Goal: Information Seeking & Learning: Learn about a topic

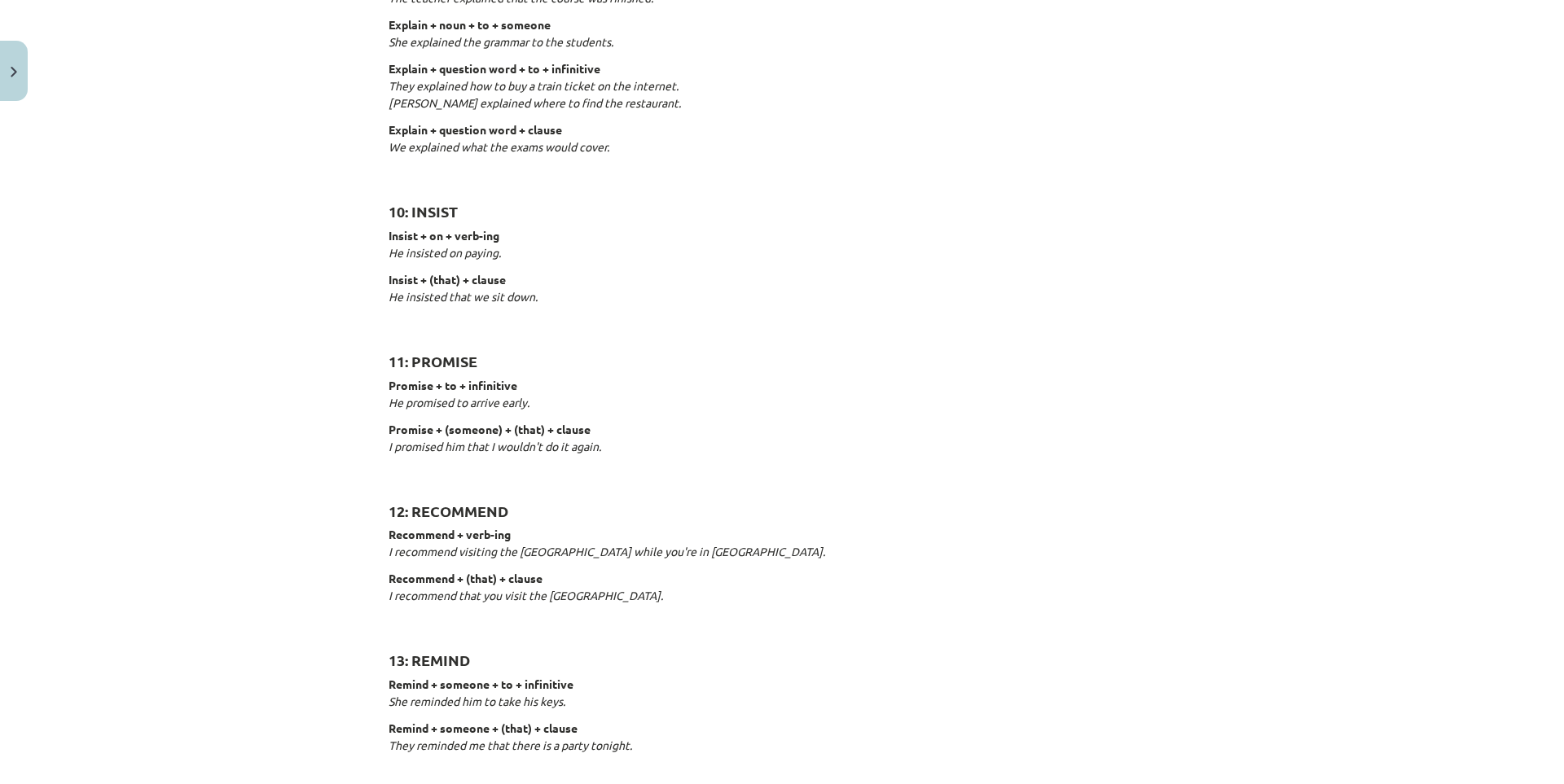
scroll to position [2306, 0]
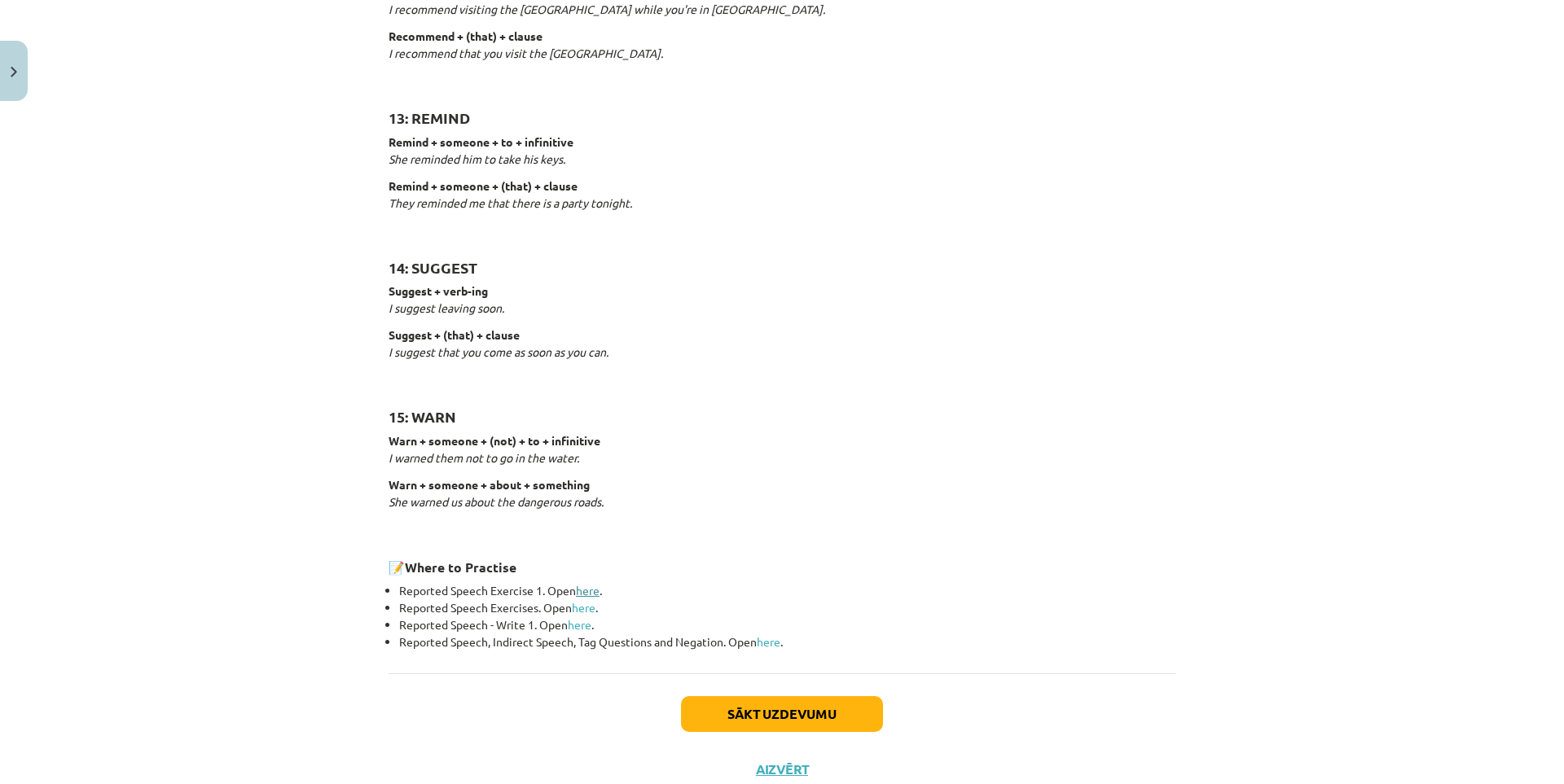
click at [586, 592] on link "here" at bounding box center [587, 590] width 24 height 15
click at [805, 717] on button "Sākt uzdevumu" at bounding box center [782, 714] width 202 height 36
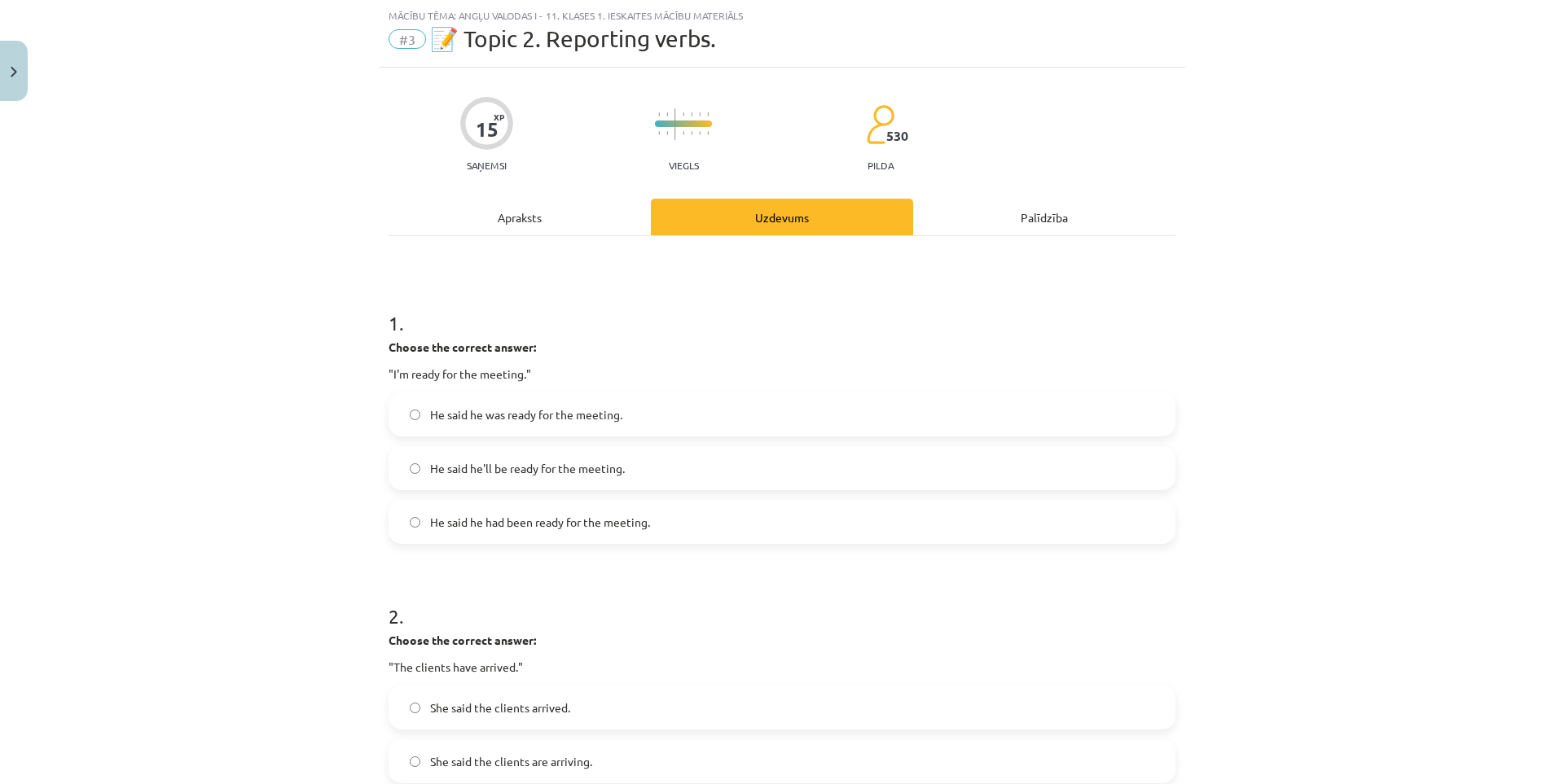
scroll to position [0, 0]
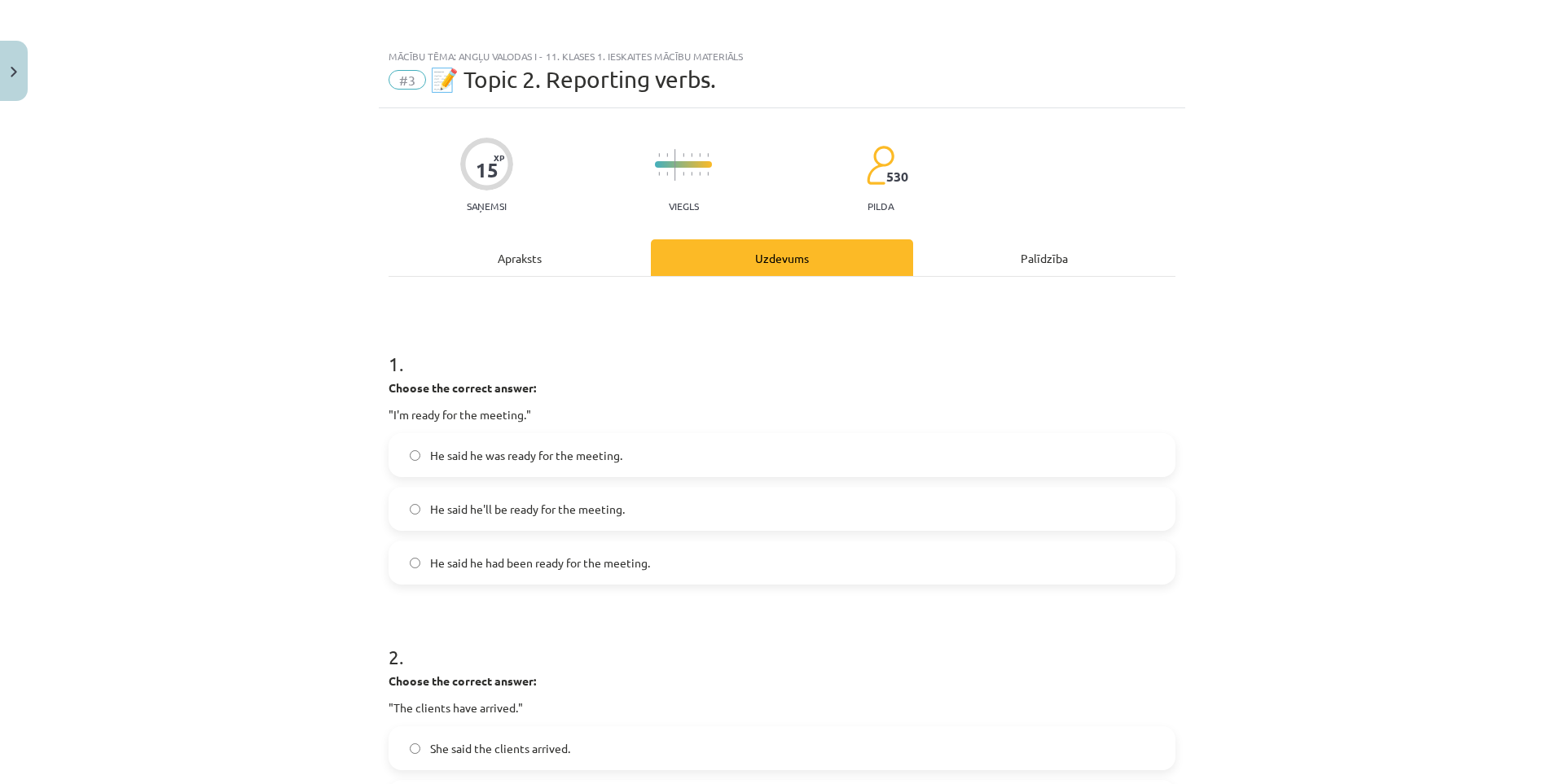
click at [630, 460] on label "He said he was ready for the meeting." at bounding box center [782, 455] width 783 height 40
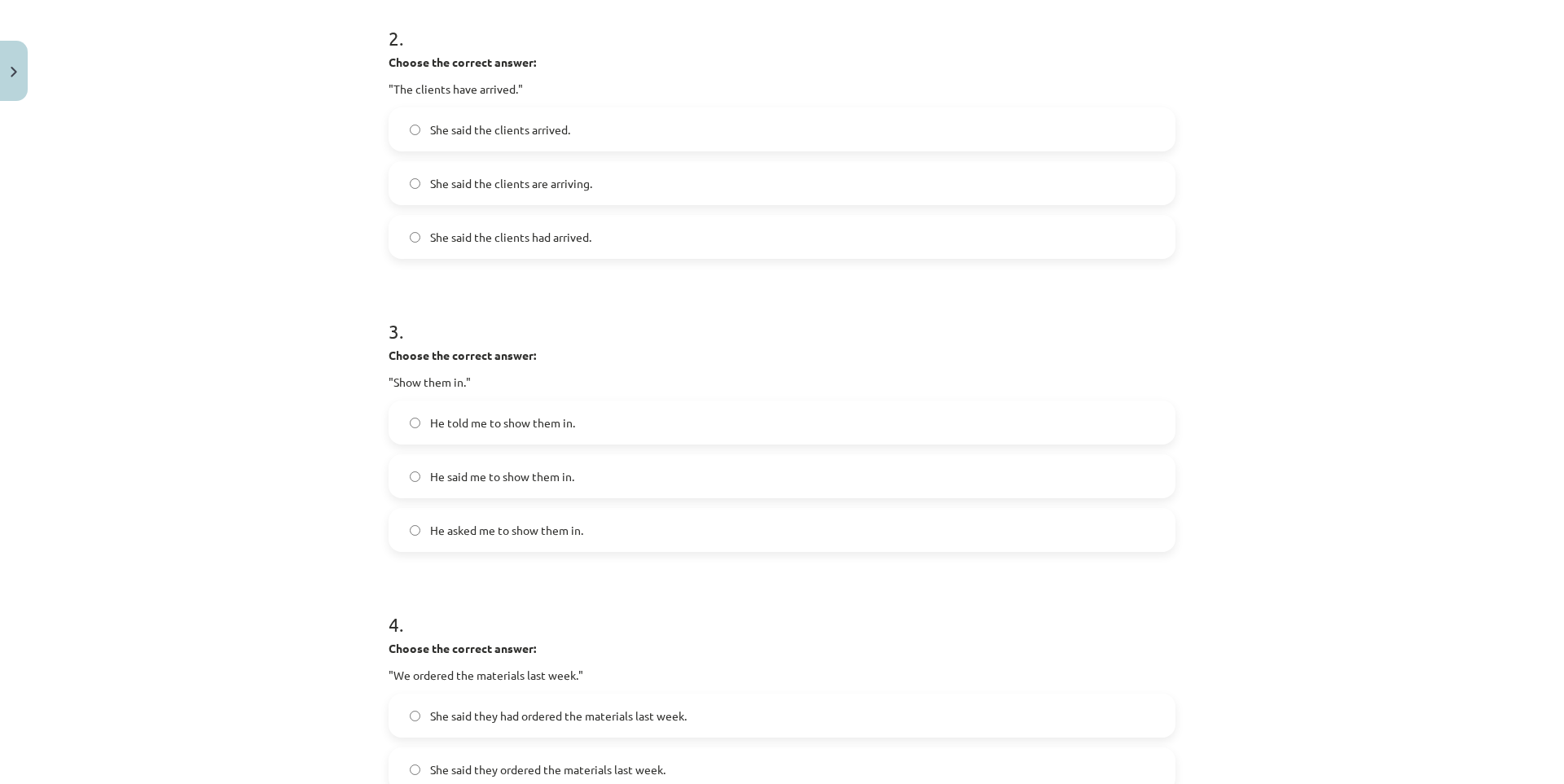
scroll to position [484, 0]
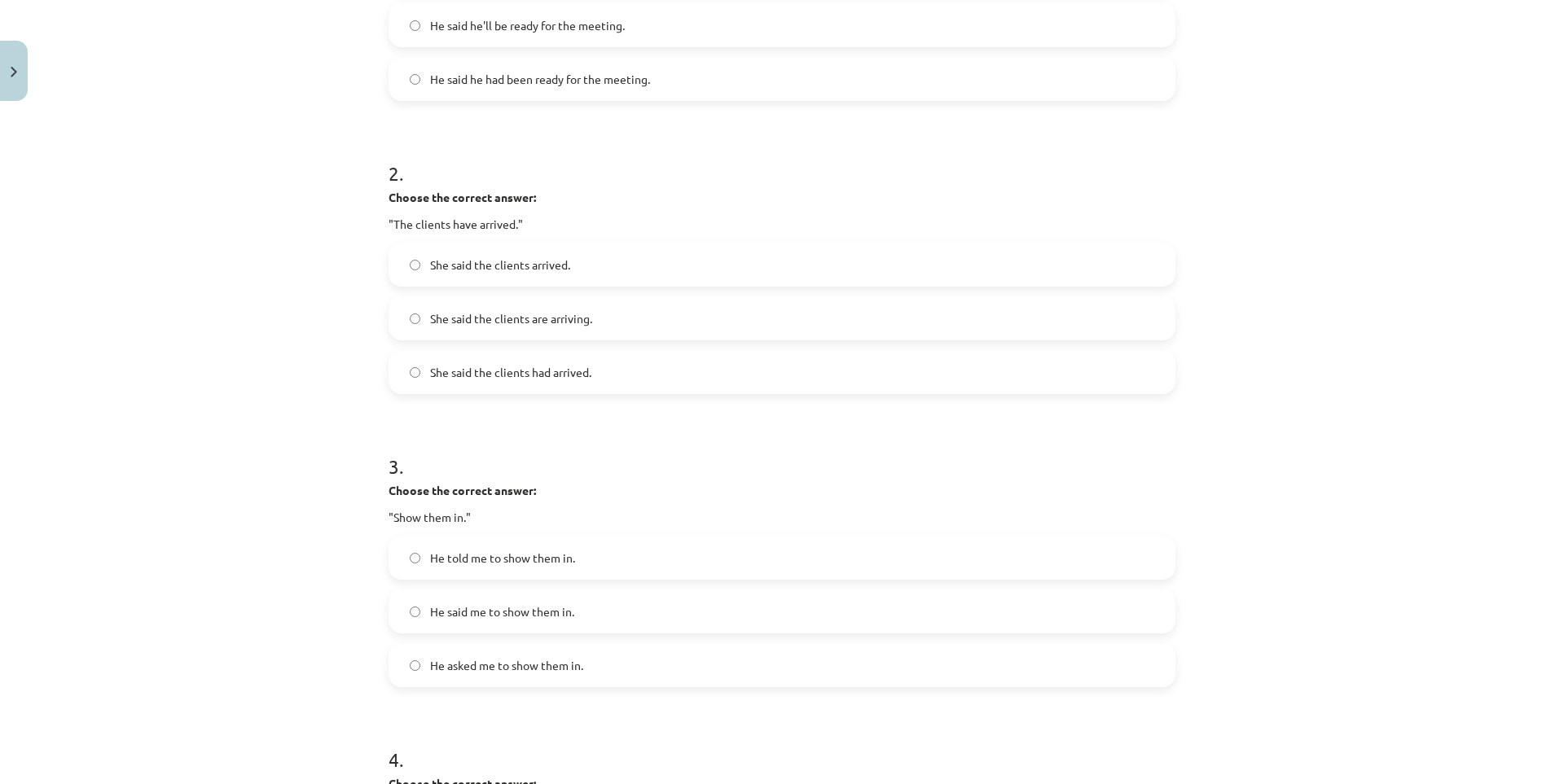
click at [562, 369] on span "She said the clients had arrived." at bounding box center [510, 372] width 161 height 17
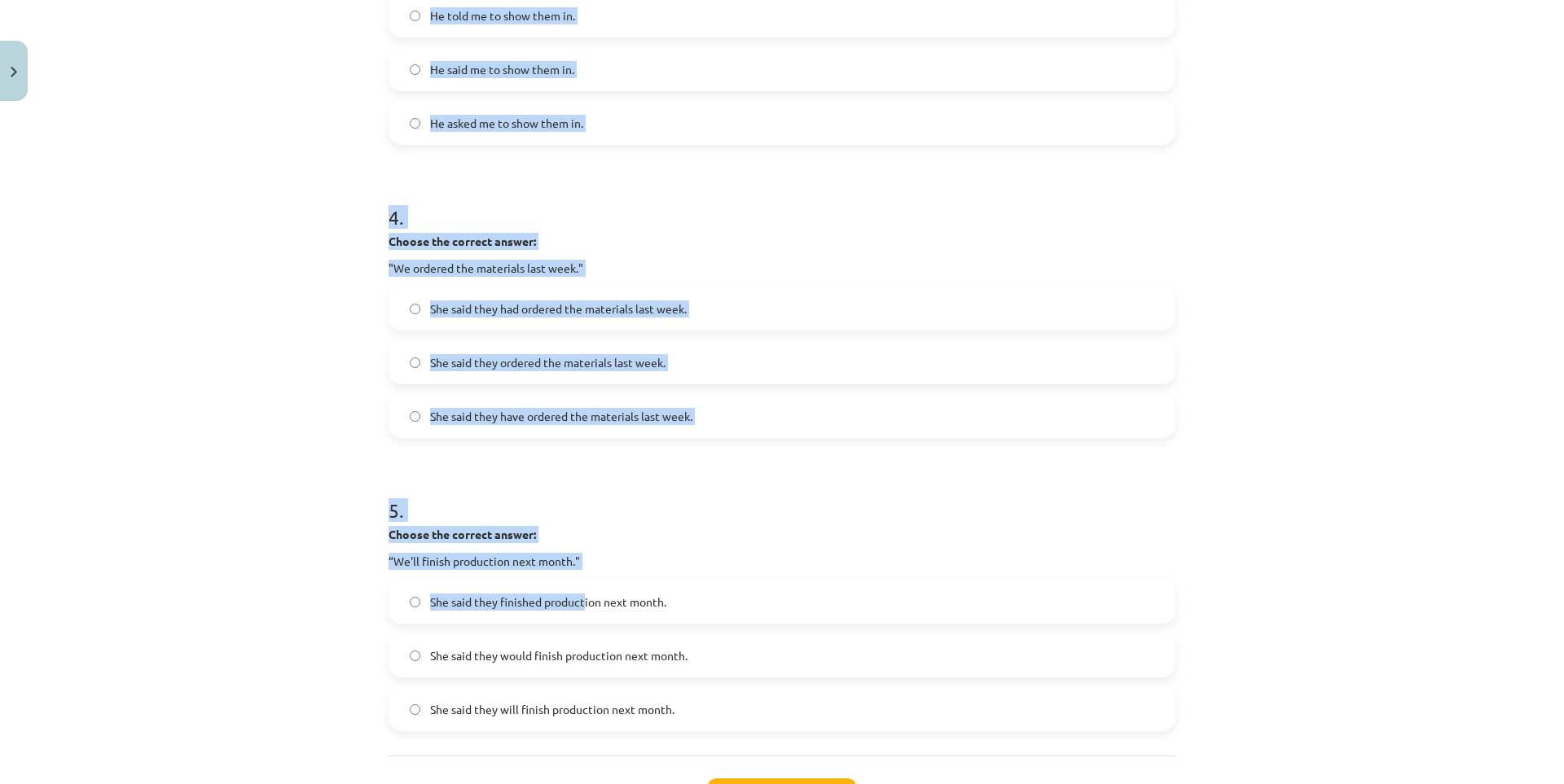
scroll to position [1161, 0]
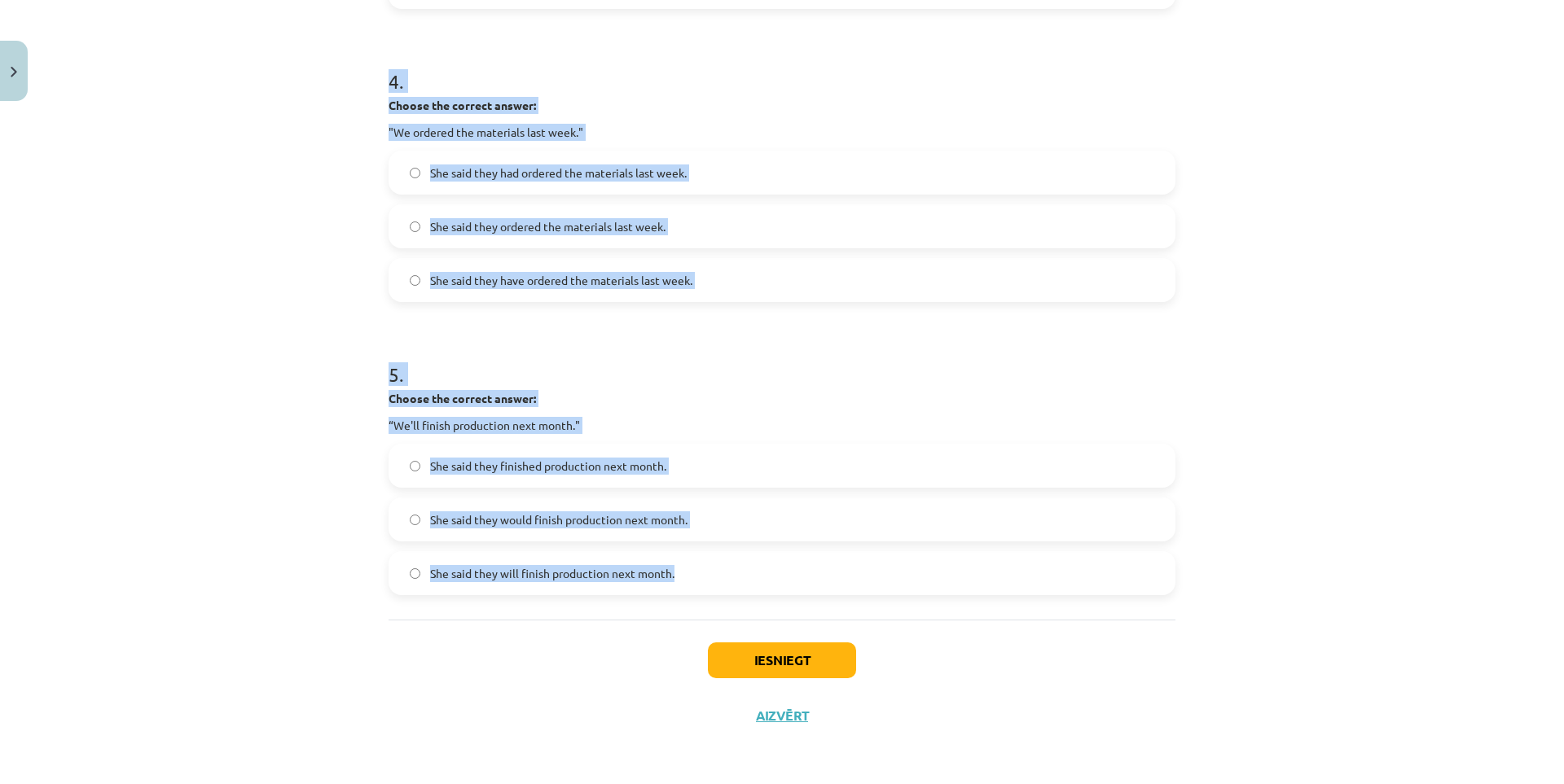
drag, startPoint x: 371, startPoint y: 158, endPoint x: 671, endPoint y: 559, distance: 500.8
click at [671, 559] on div "Mācību tēma: Angļu valodas i - 11. klases 1. ieskaites mācību materiāls #3 📝 To…" at bounding box center [782, 392] width 1564 height 784
copy form "2 . Choose the correct answer: "The clients have arrived." She said the clients…"
click at [223, 295] on div "Mācību tēma: Angļu valodas i - 11. klases 1. ieskaites mācību materiāls #3 📝 To…" at bounding box center [782, 392] width 1564 height 784
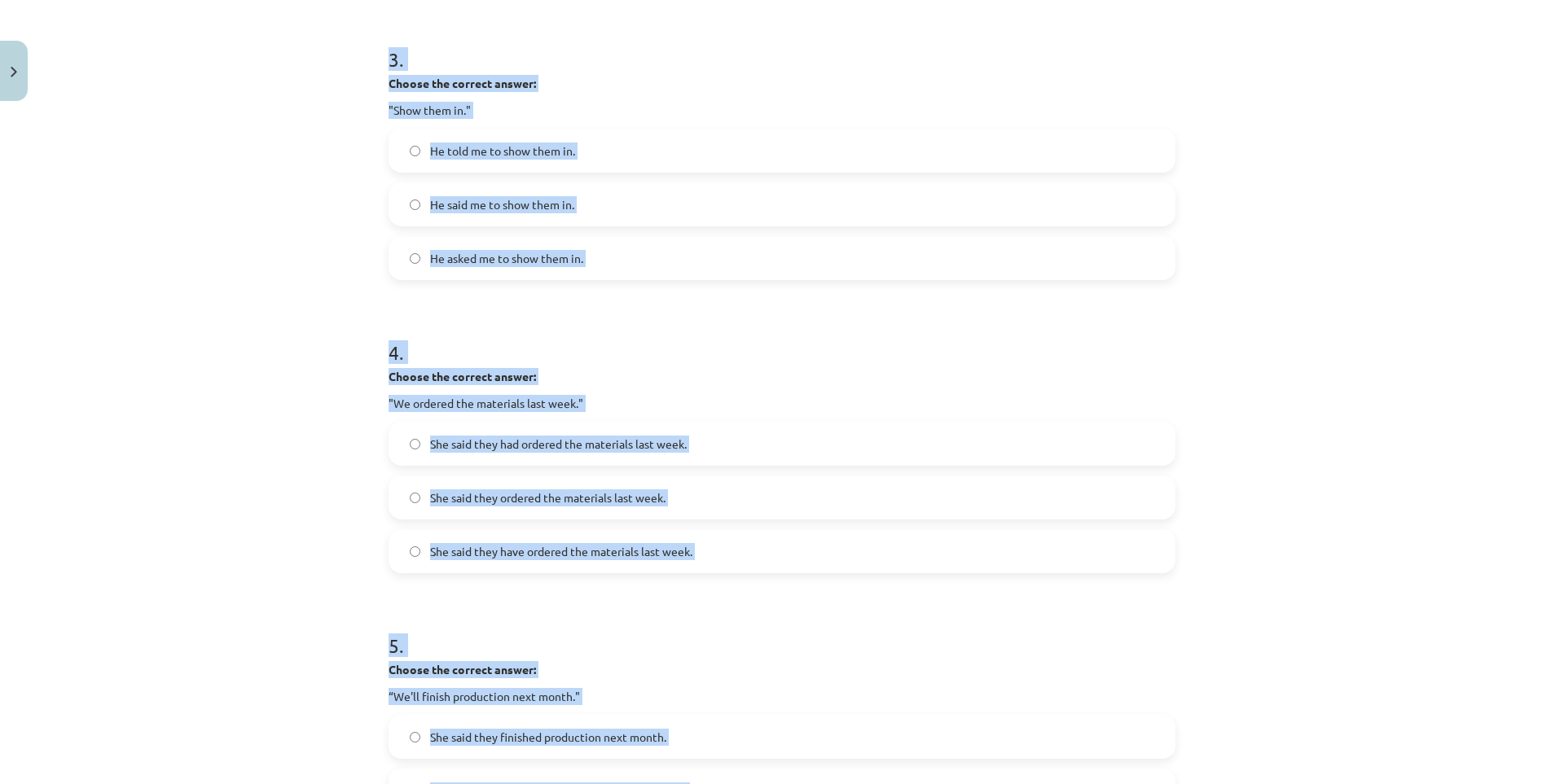
click at [246, 297] on div "Mācību tēma: Angļu valodas i - 11. klases 1. ieskaites mācību materiāls #3 📝 To…" at bounding box center [782, 392] width 1564 height 784
click at [411, 77] on strong "Choose the correct answer:" at bounding box center [461, 83] width 147 height 15
click at [425, 79] on strong "Choose the correct answer:" at bounding box center [461, 83] width 147 height 15
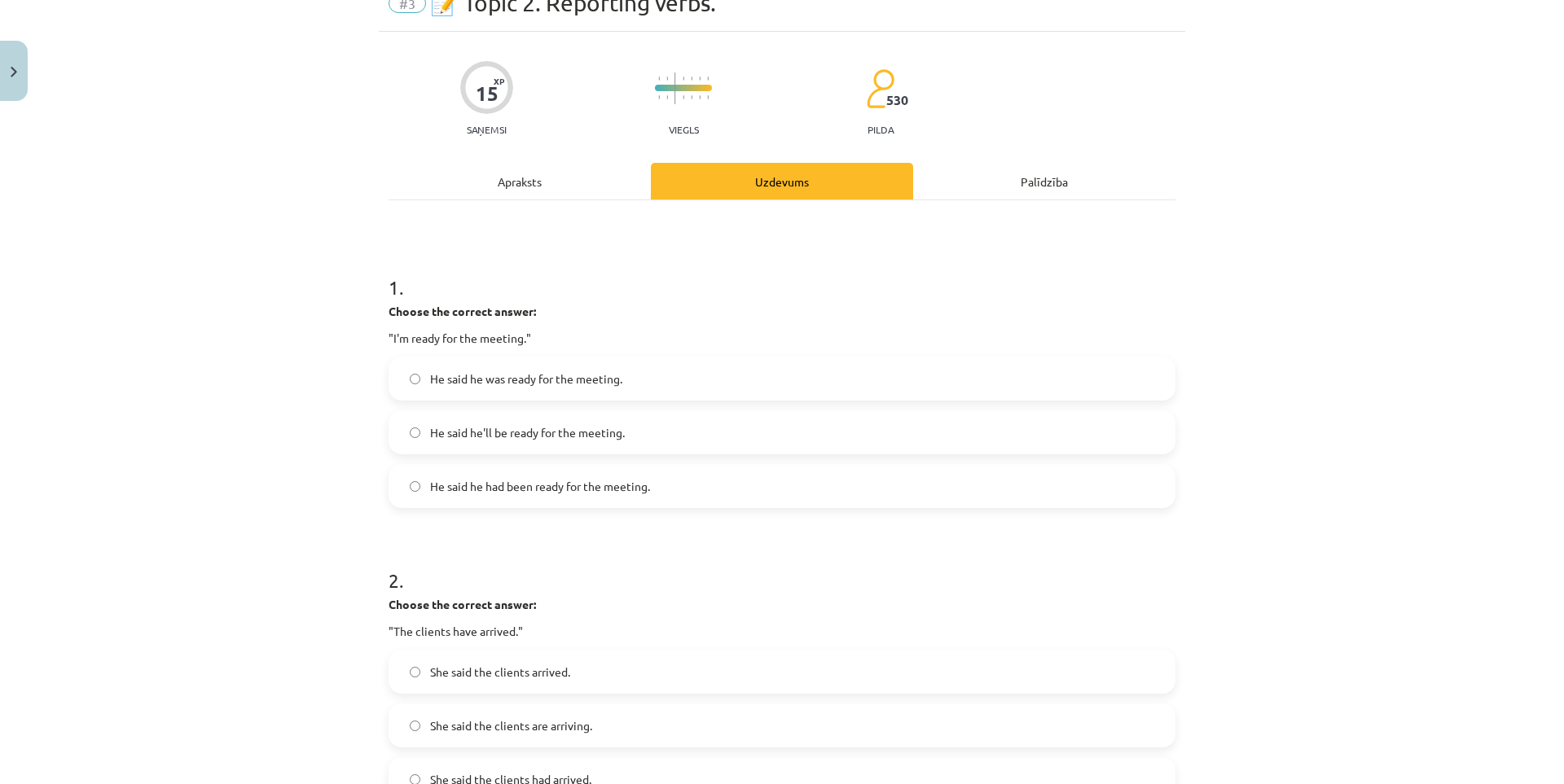
scroll to position [0, 0]
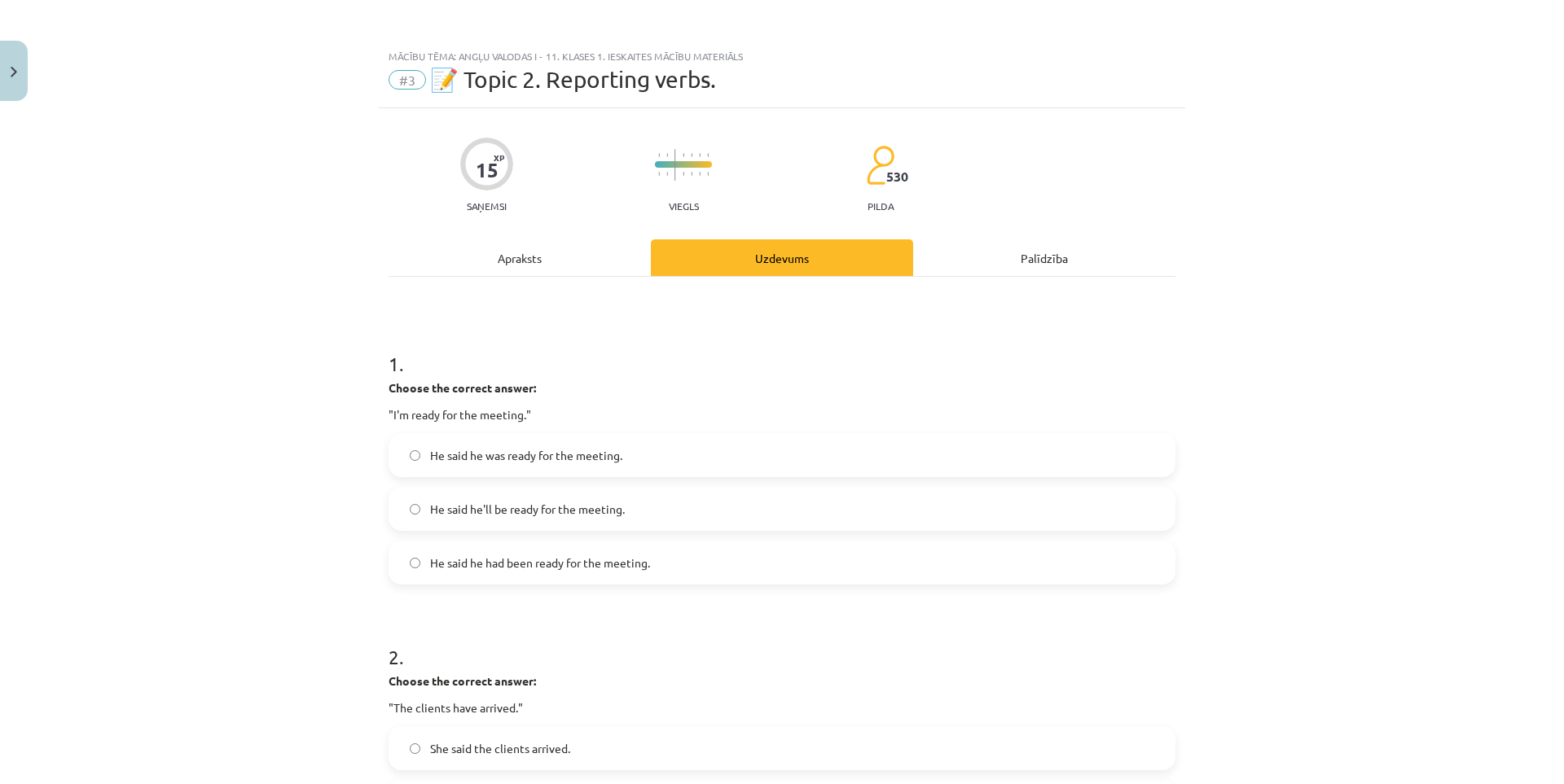
click at [531, 266] on div "Apraksts" at bounding box center [519, 258] width 262 height 37
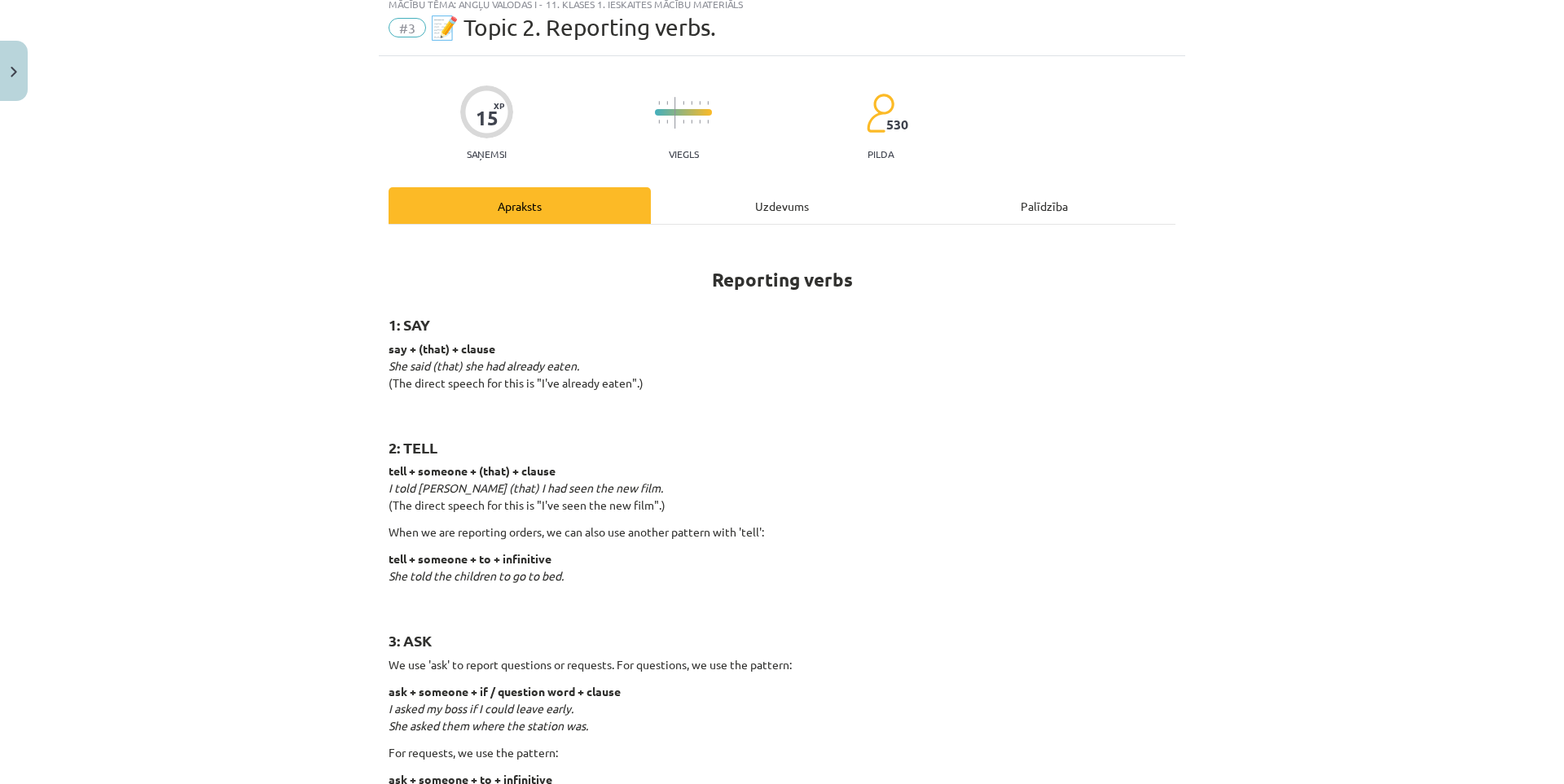
scroll to position [187, 0]
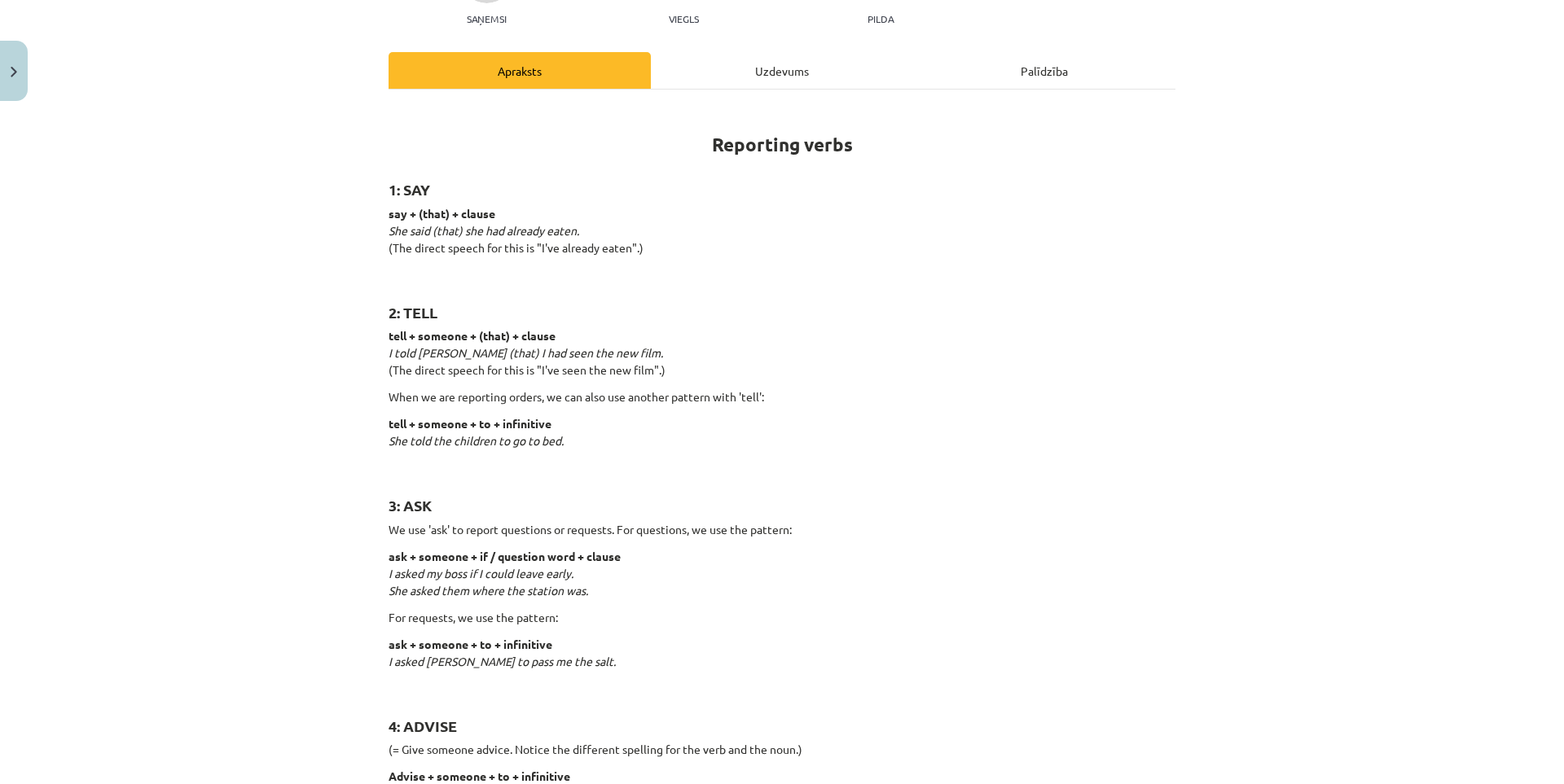
click at [725, 77] on div "Uzdevums" at bounding box center [782, 70] width 262 height 37
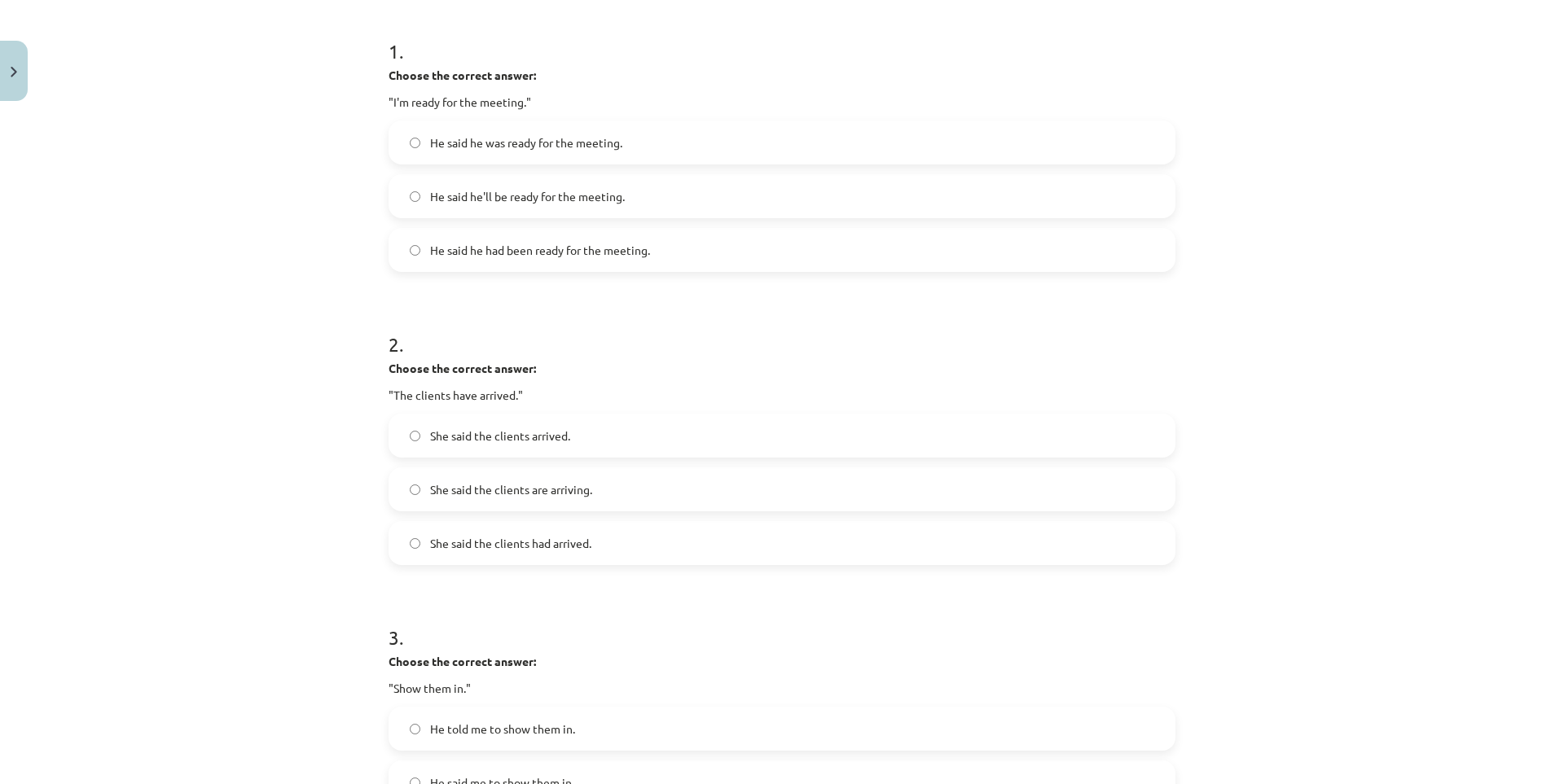
scroll to position [855, 0]
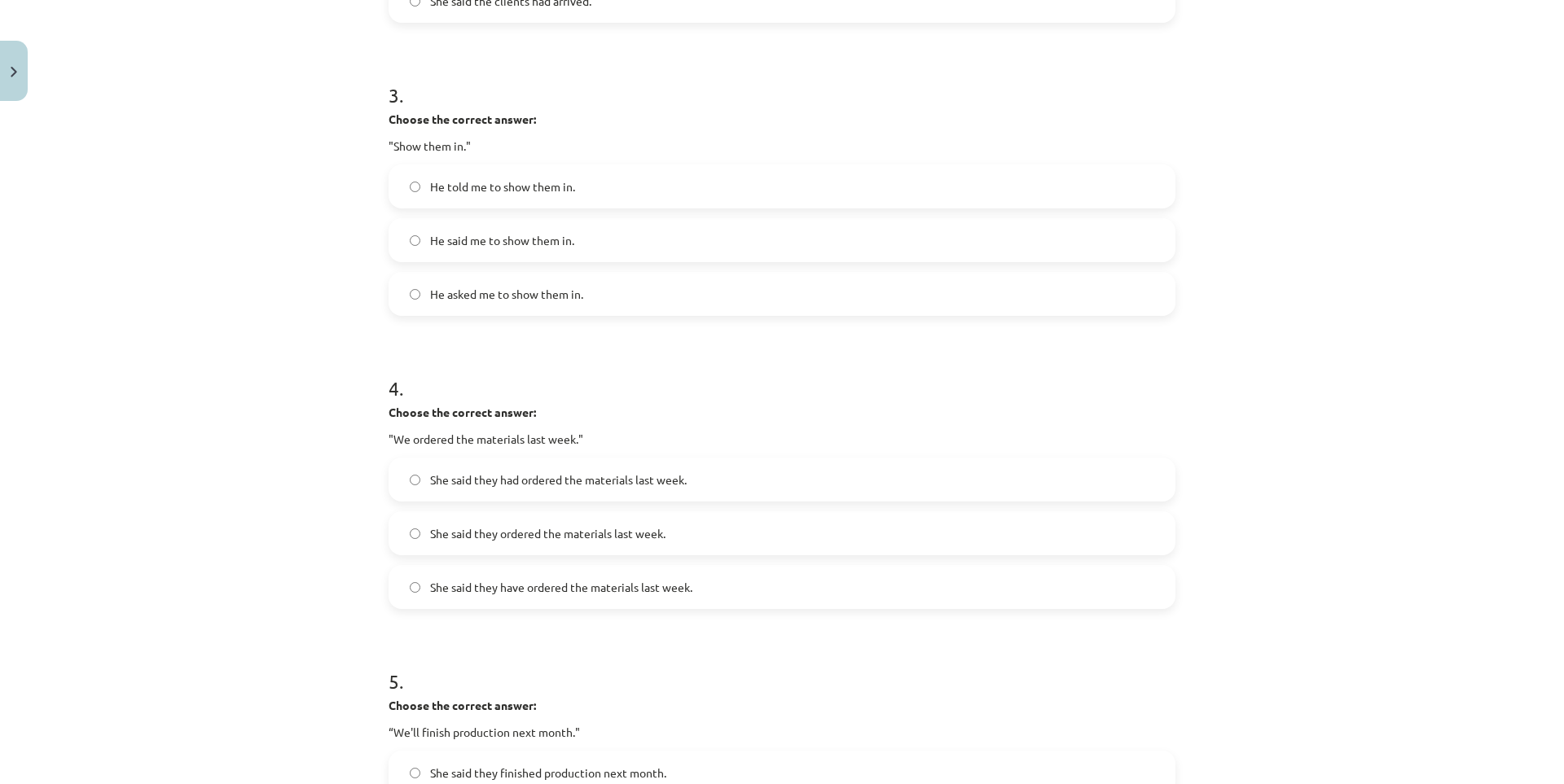
click at [513, 191] on span "He told me to show them in." at bounding box center [503, 187] width 145 height 17
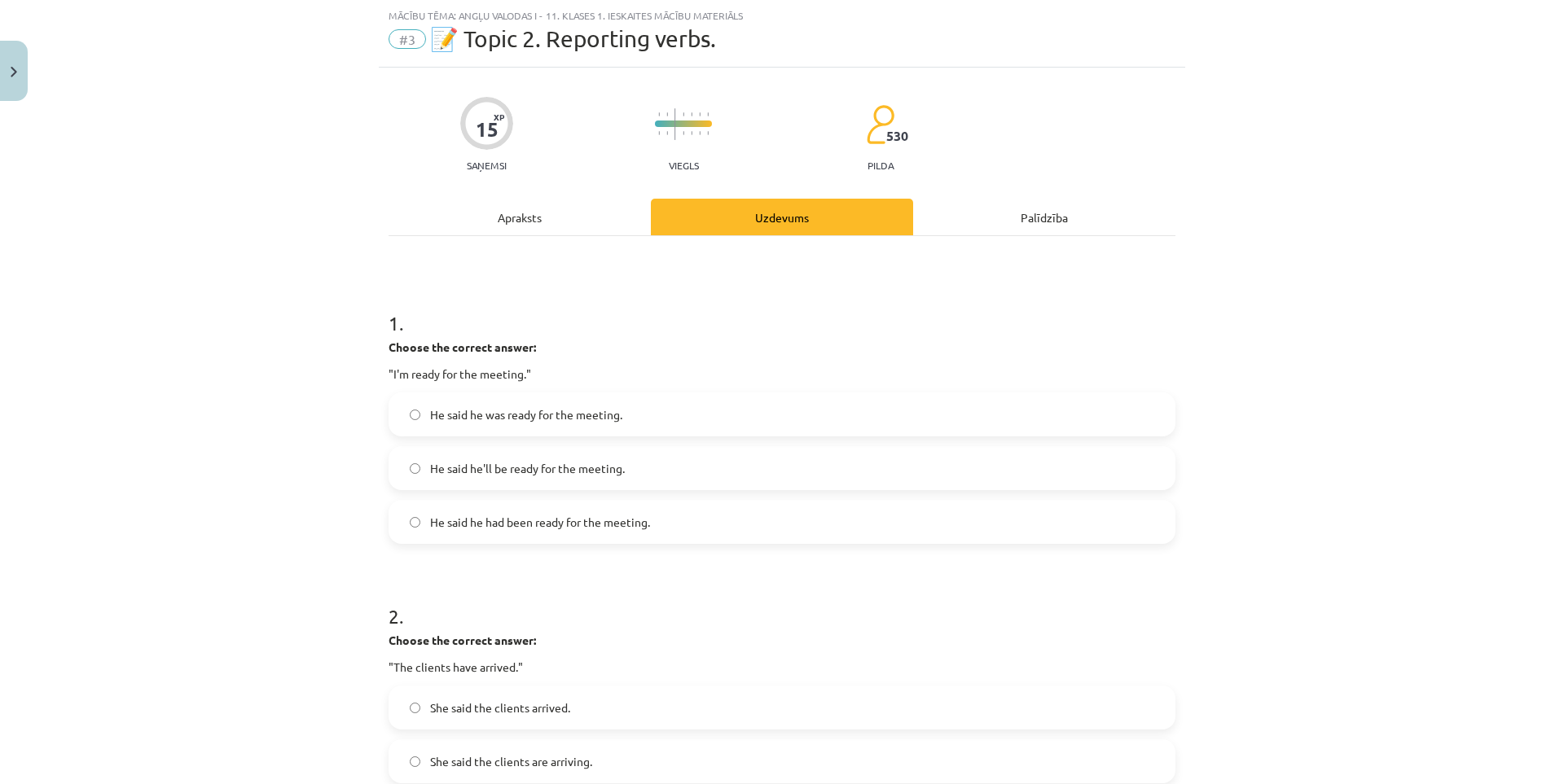
scroll to position [0, 0]
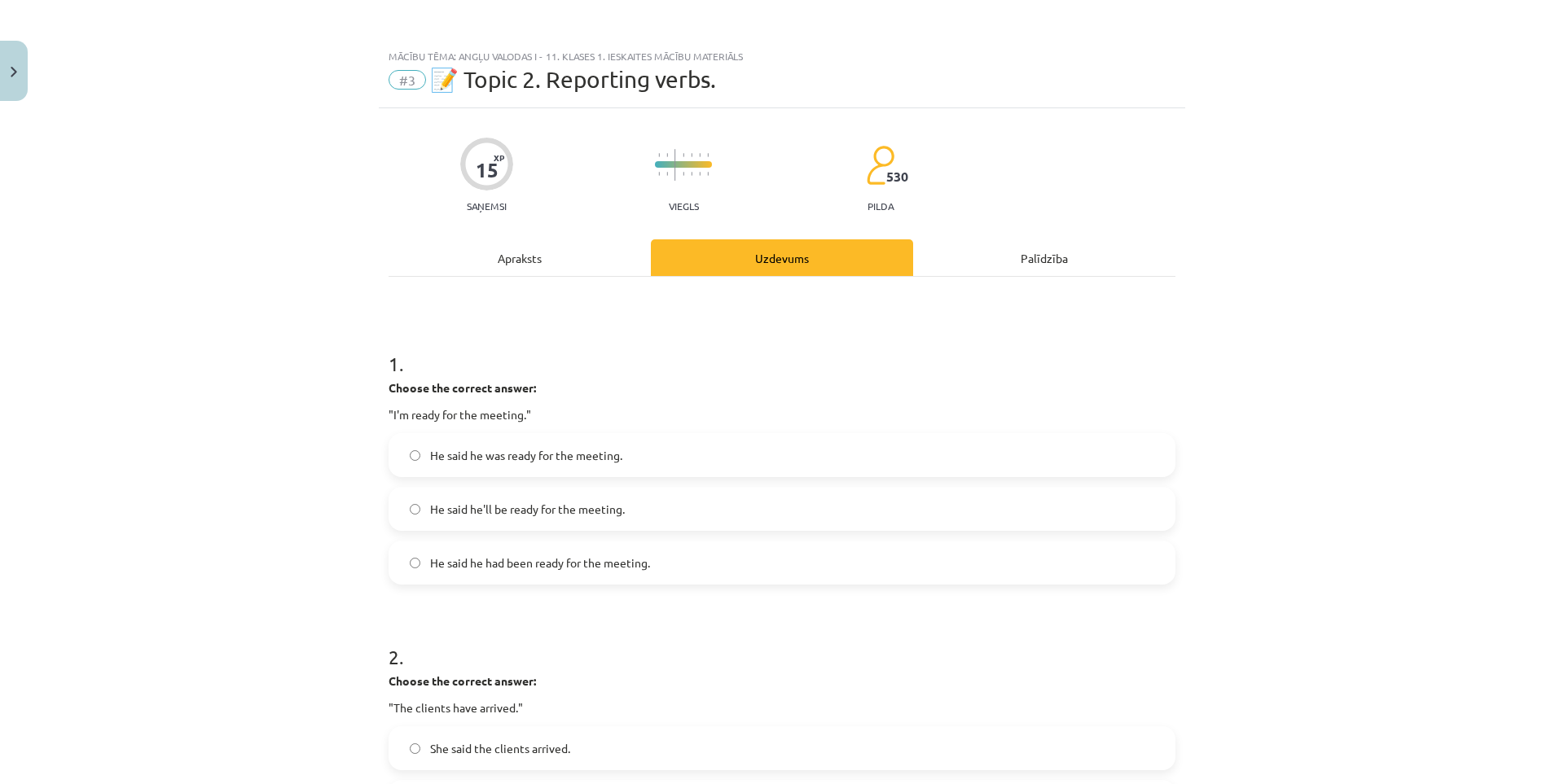
click at [516, 246] on div "Apraksts" at bounding box center [519, 258] width 262 height 37
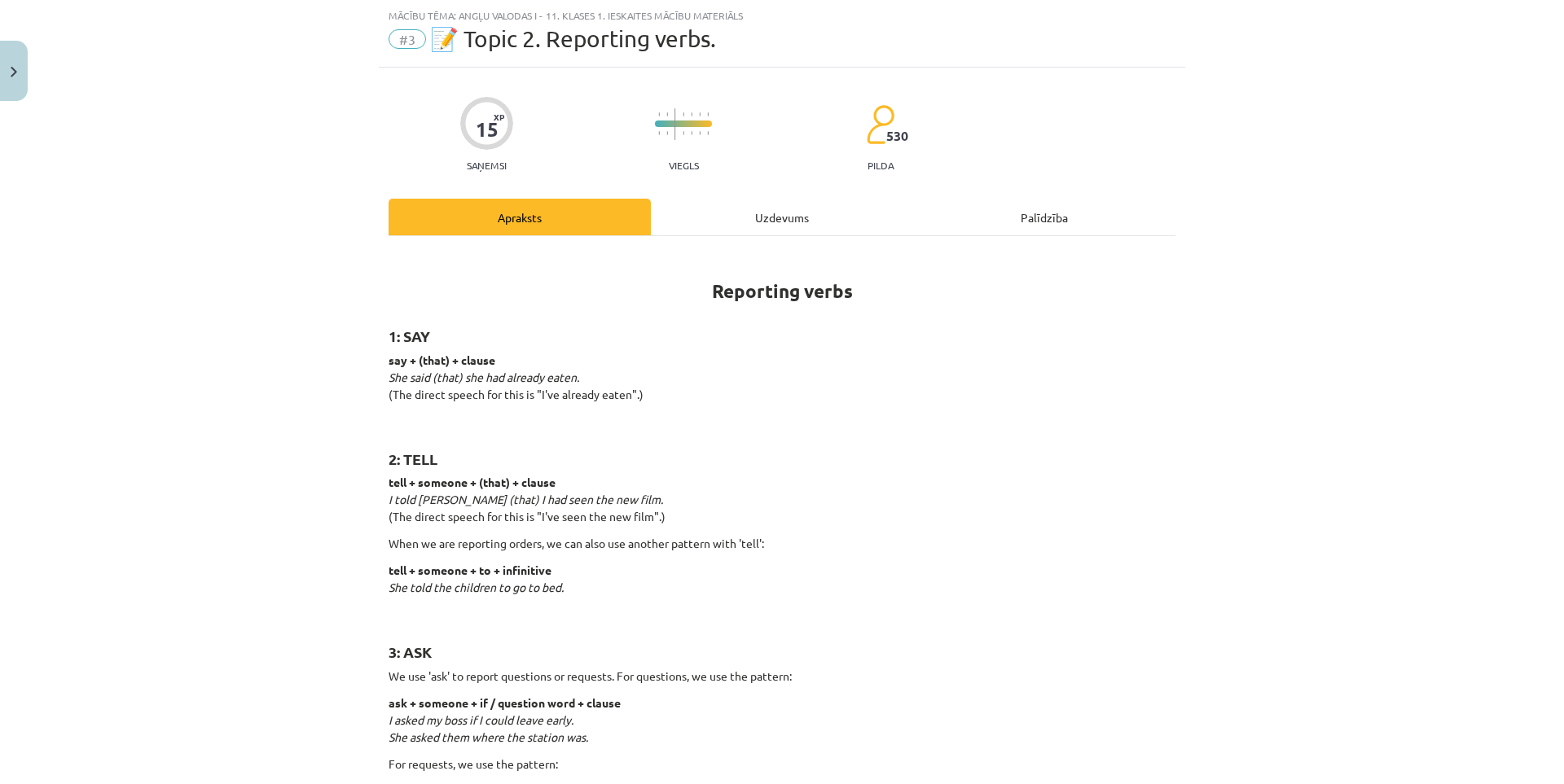
click at [689, 223] on div "Uzdevums" at bounding box center [782, 217] width 262 height 37
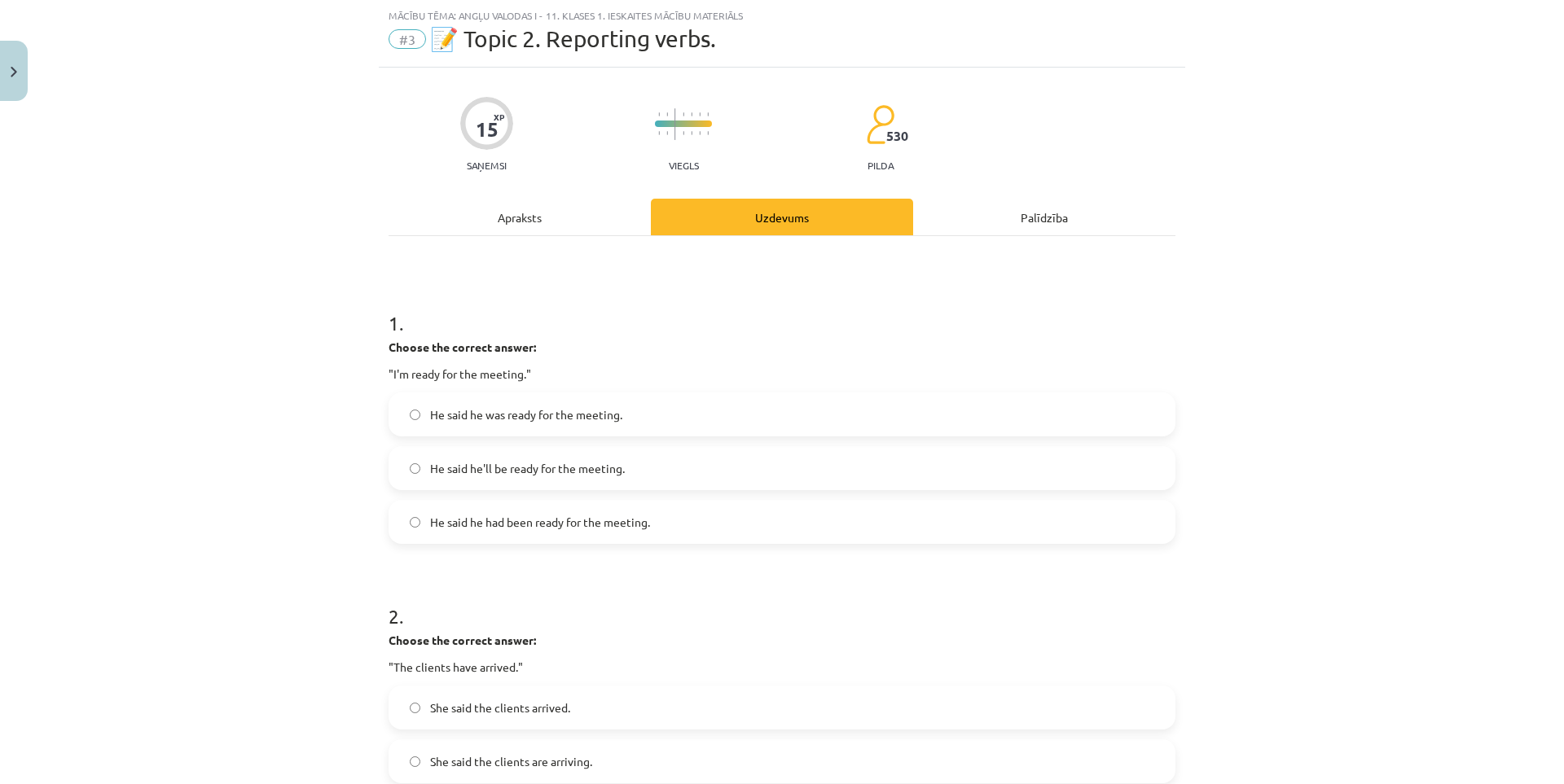
scroll to position [855, 0]
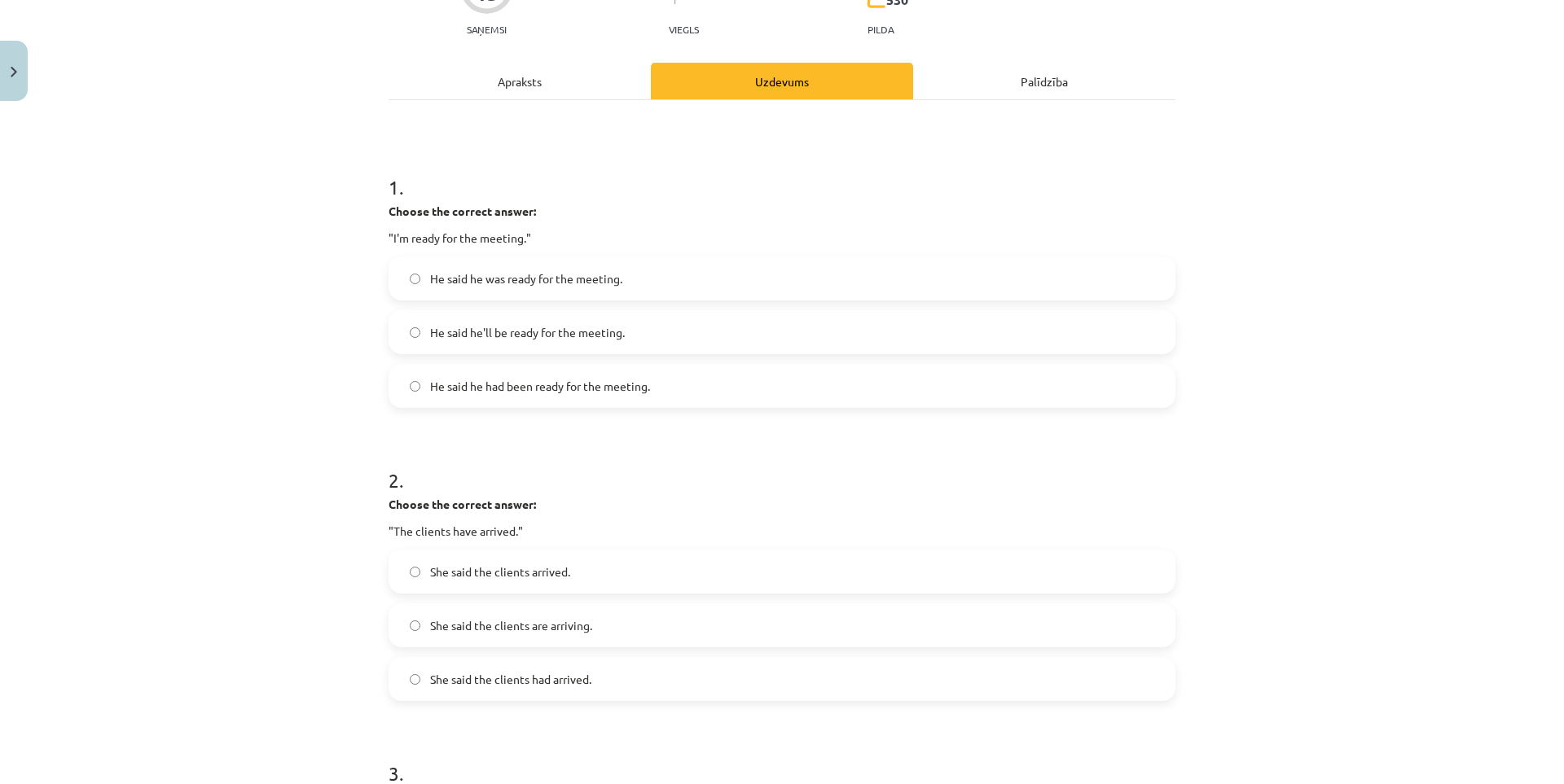
click at [527, 90] on div "Apraksts" at bounding box center [519, 81] width 262 height 37
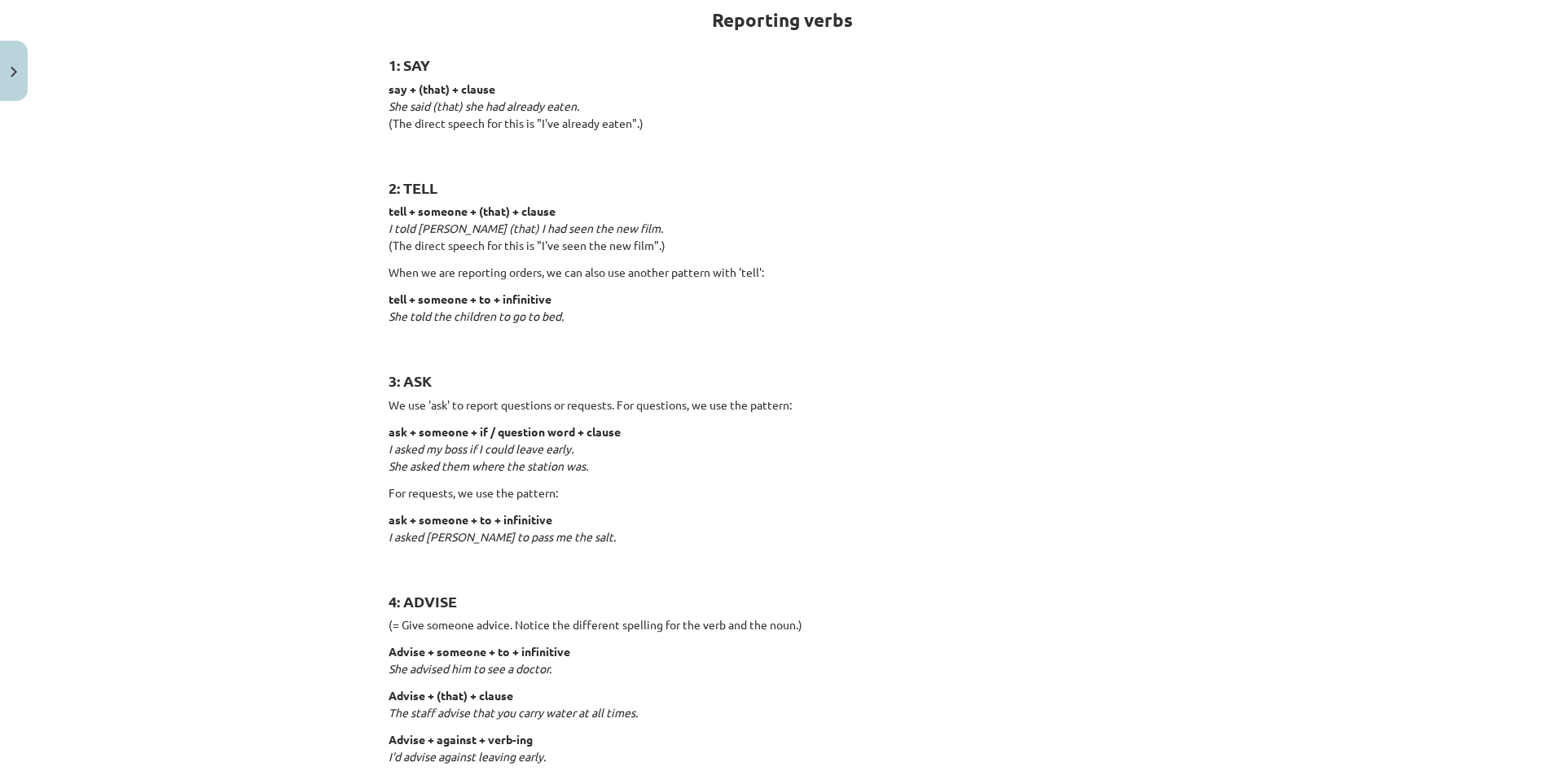
scroll to position [0, 0]
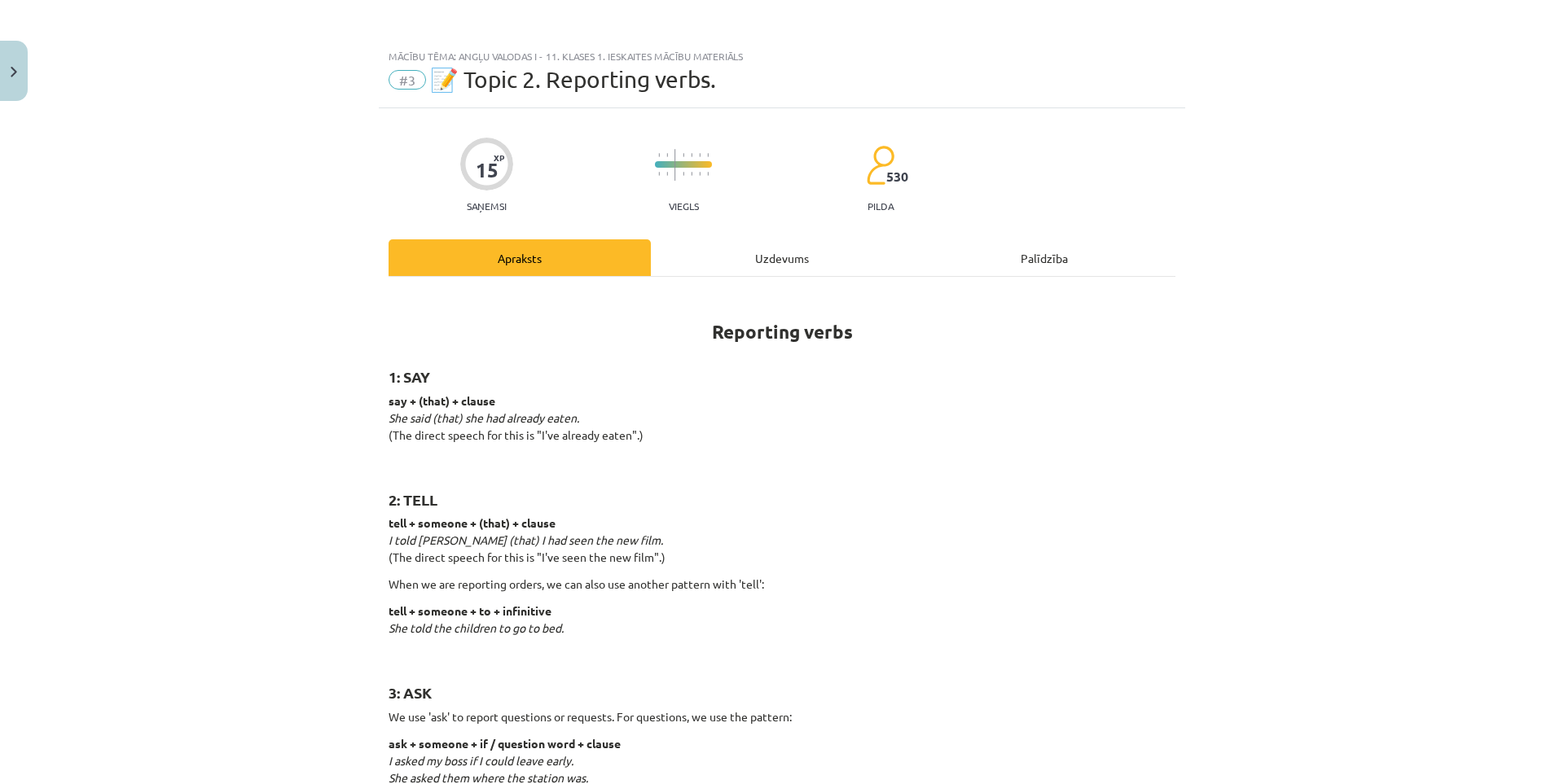
click at [717, 259] on div "Uzdevums" at bounding box center [782, 258] width 262 height 37
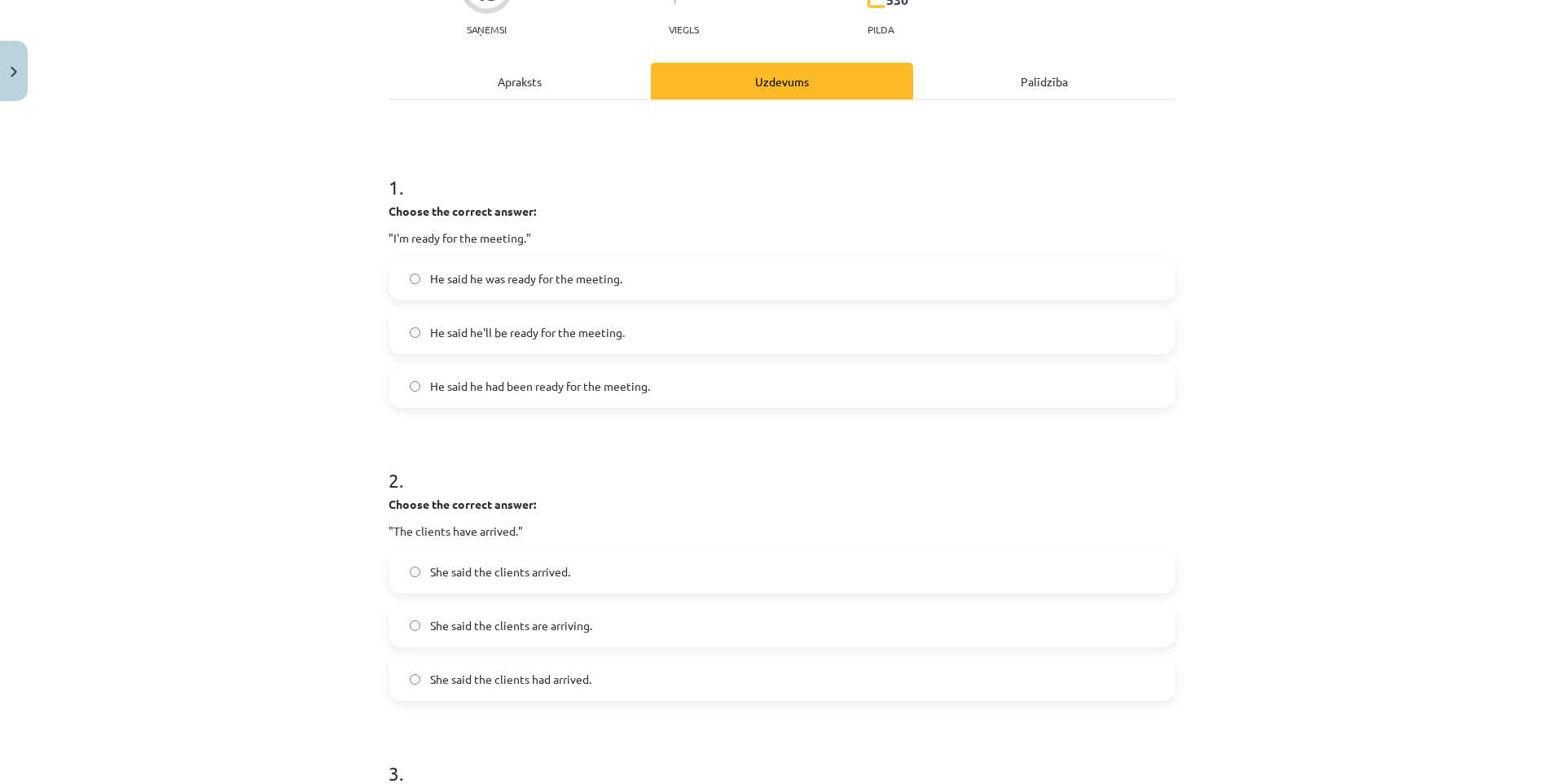
scroll to position [448, 0]
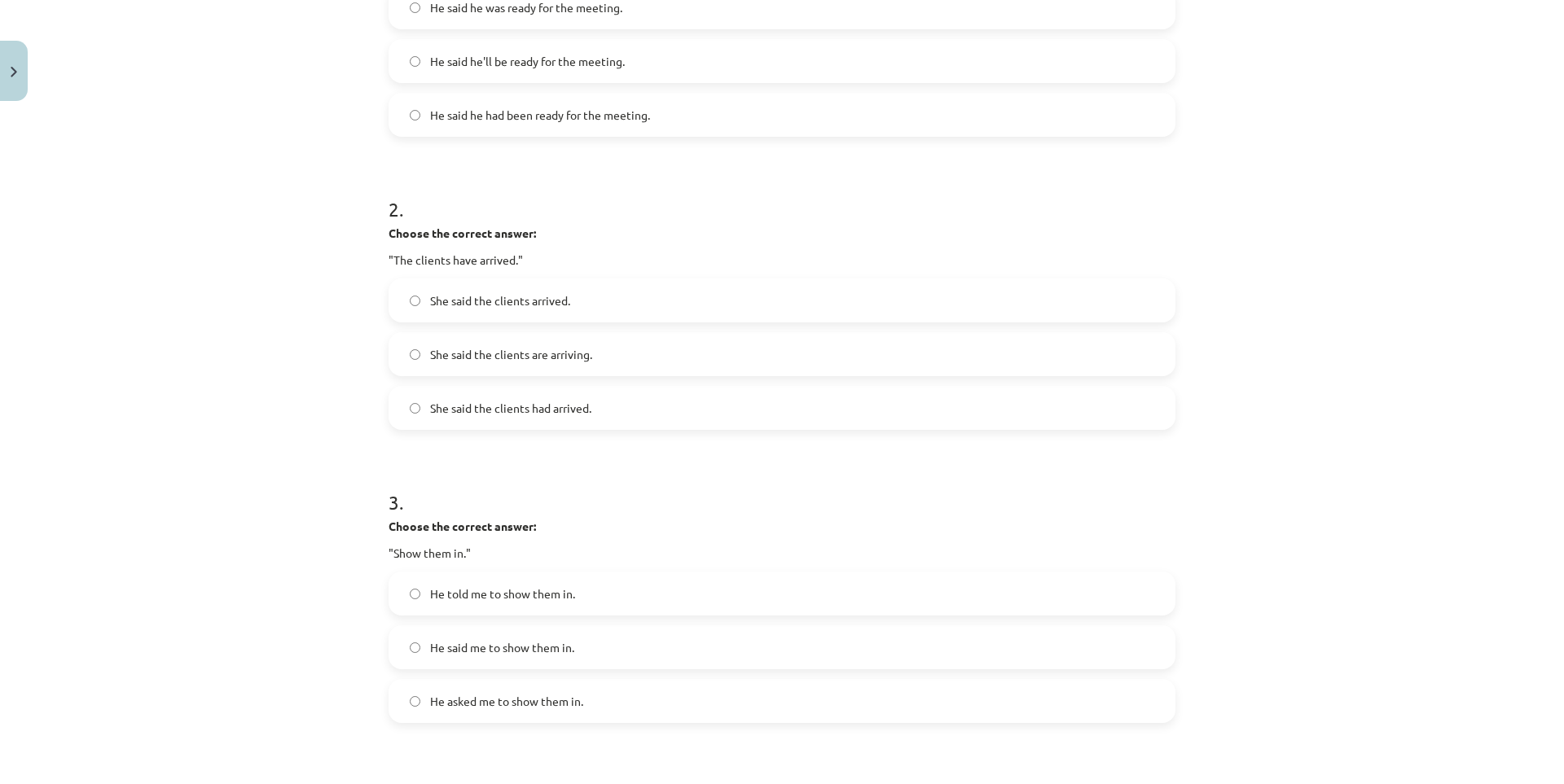
click at [514, 698] on span "He asked me to show them in." at bounding box center [507, 700] width 153 height 17
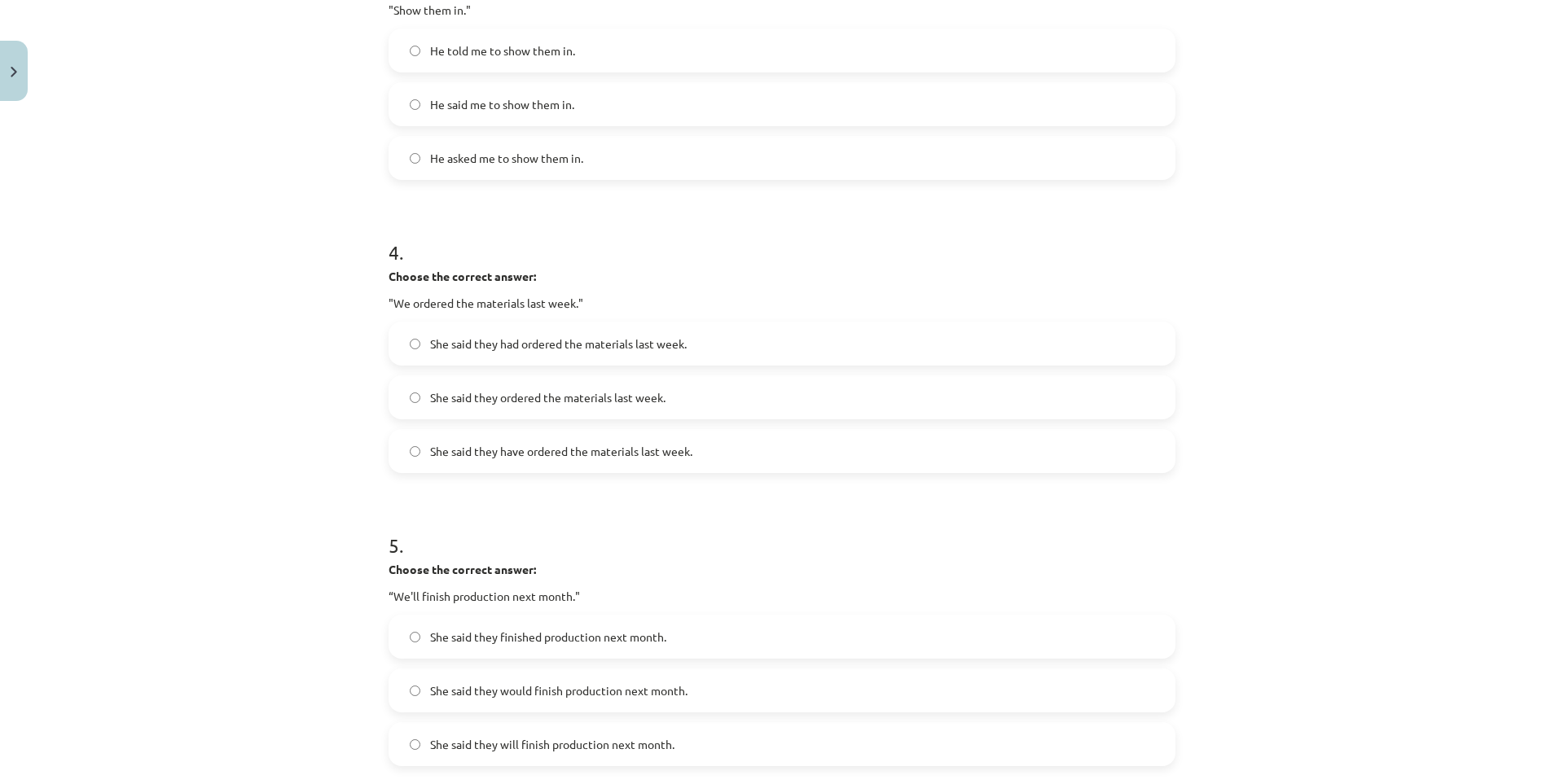
scroll to position [1161, 0]
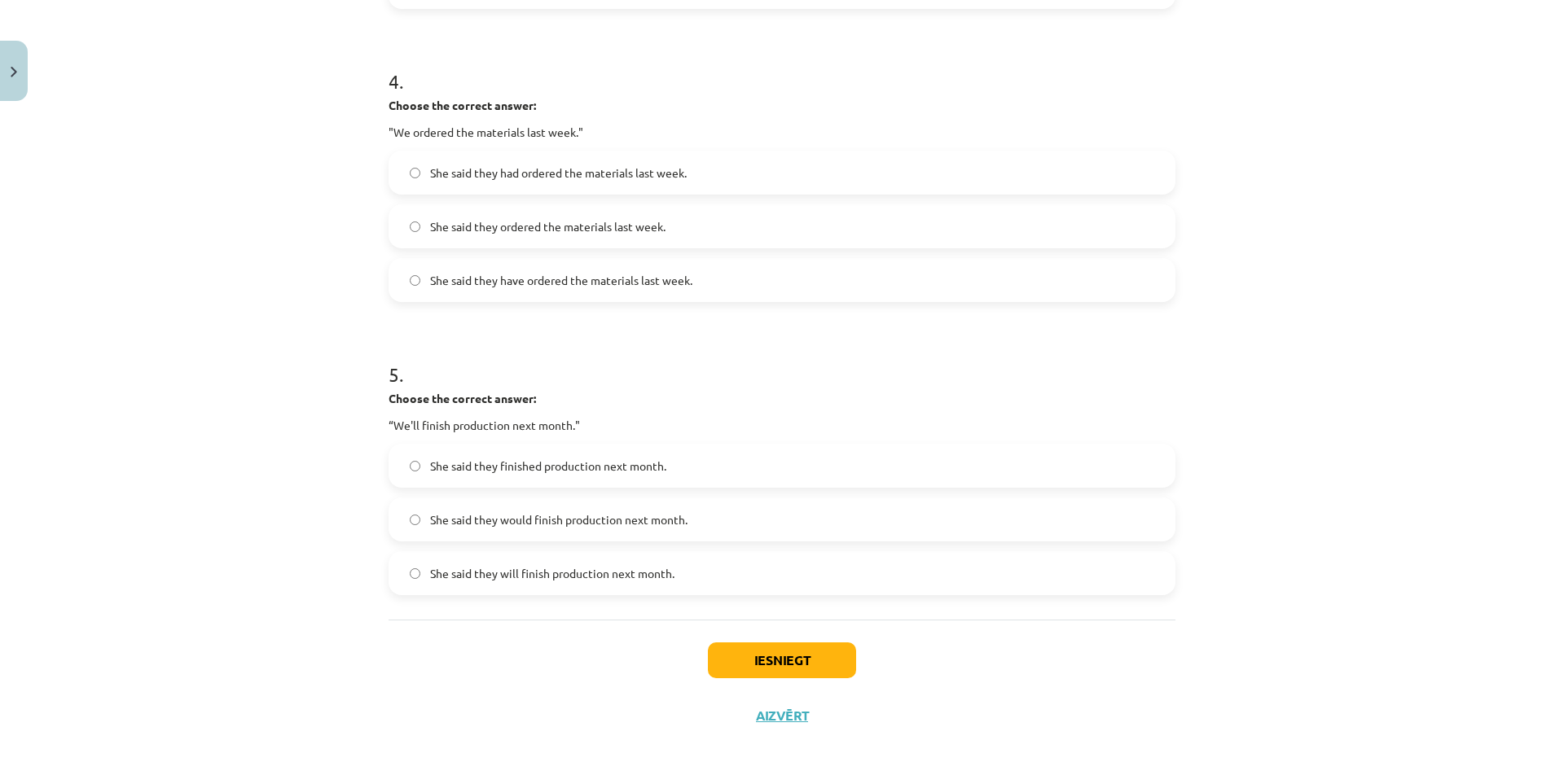
click at [554, 524] on span "She said they would finish production next month." at bounding box center [559, 519] width 257 height 17
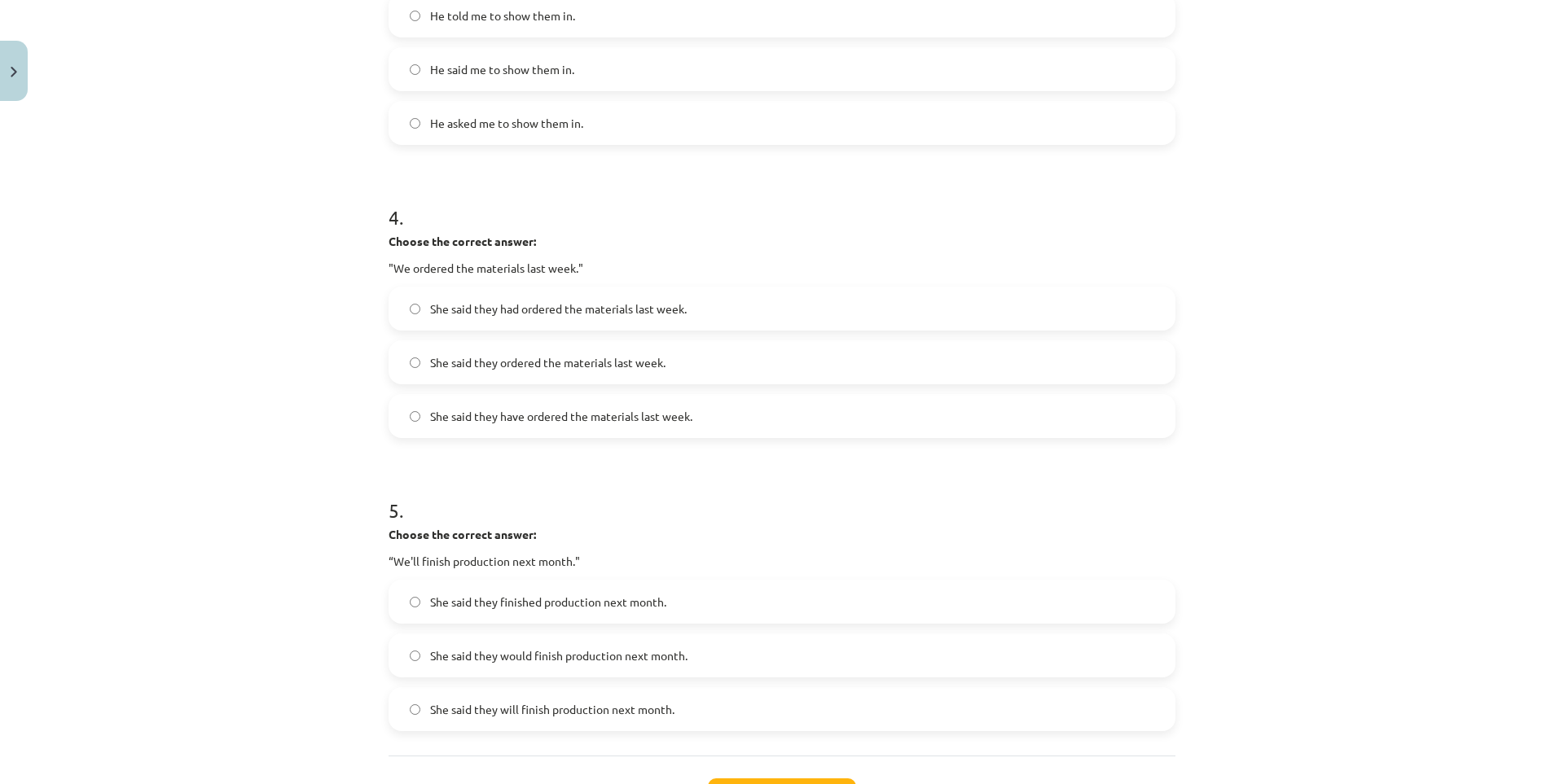
click at [547, 304] on span "She said they had ordered the materials last week." at bounding box center [558, 308] width 256 height 17
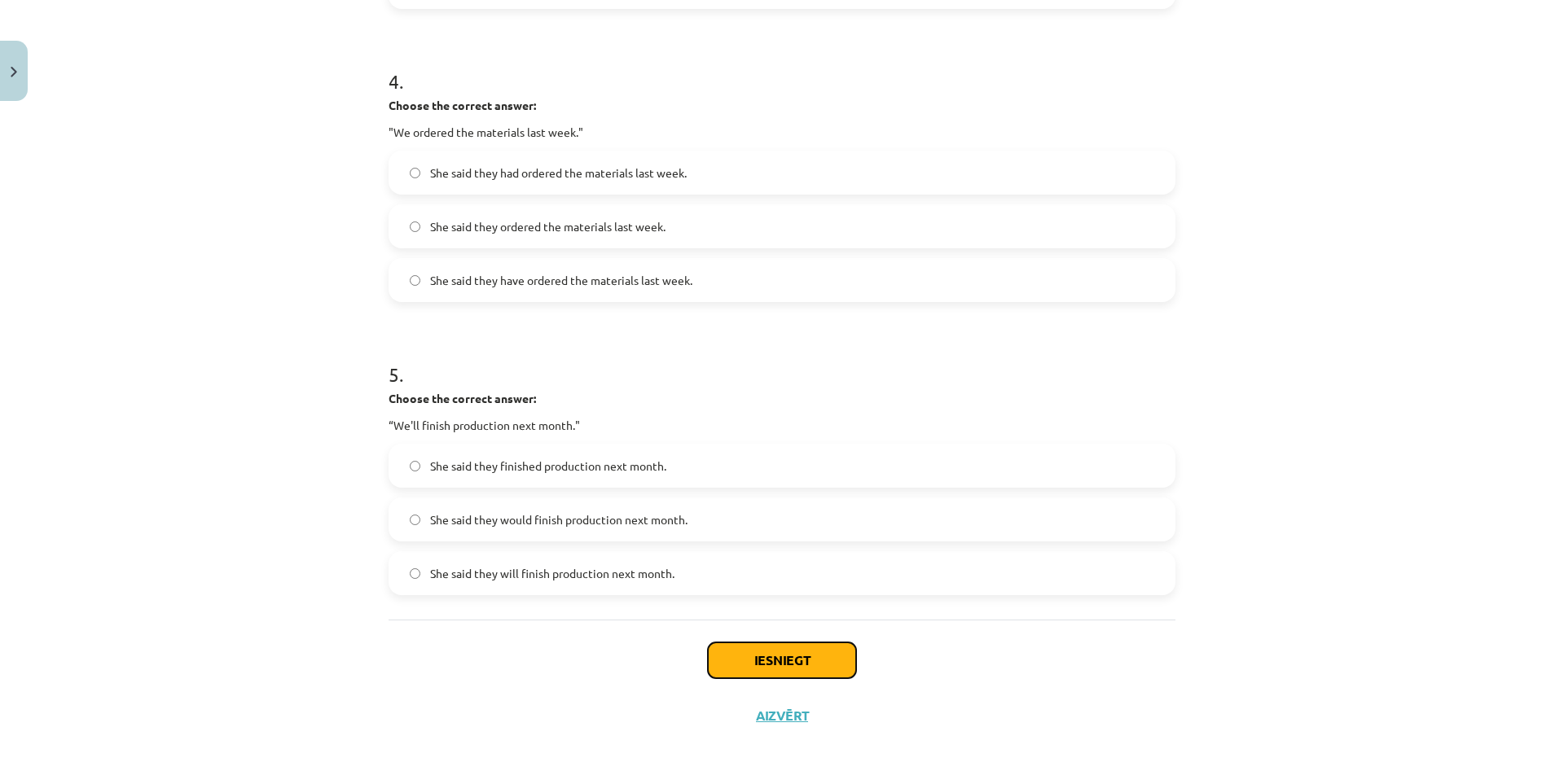
click at [825, 666] on button "Iesniegt" at bounding box center [782, 660] width 148 height 36
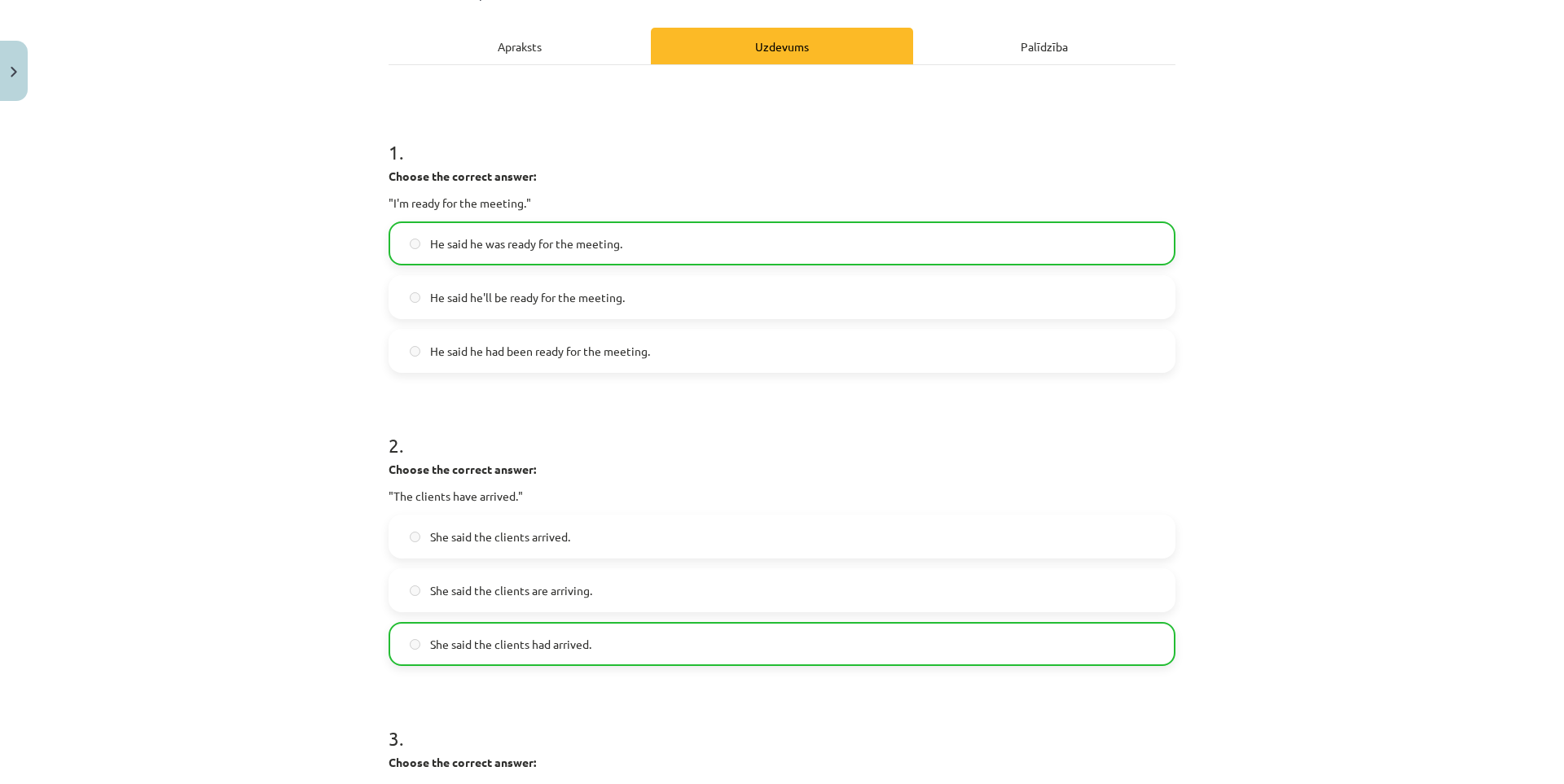
scroll to position [1214, 0]
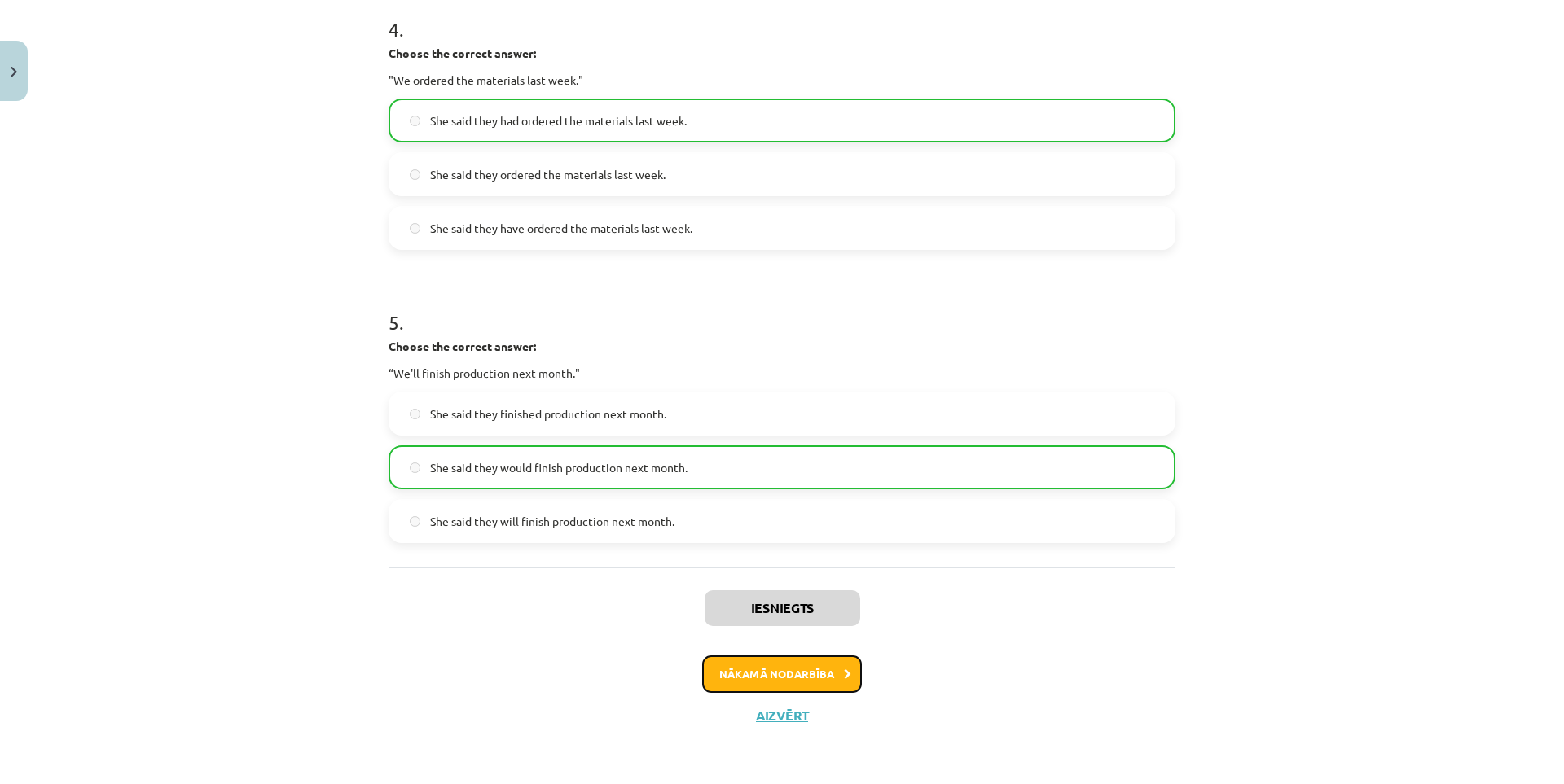
click at [775, 666] on button "Nākamā nodarbība" at bounding box center [782, 674] width 159 height 38
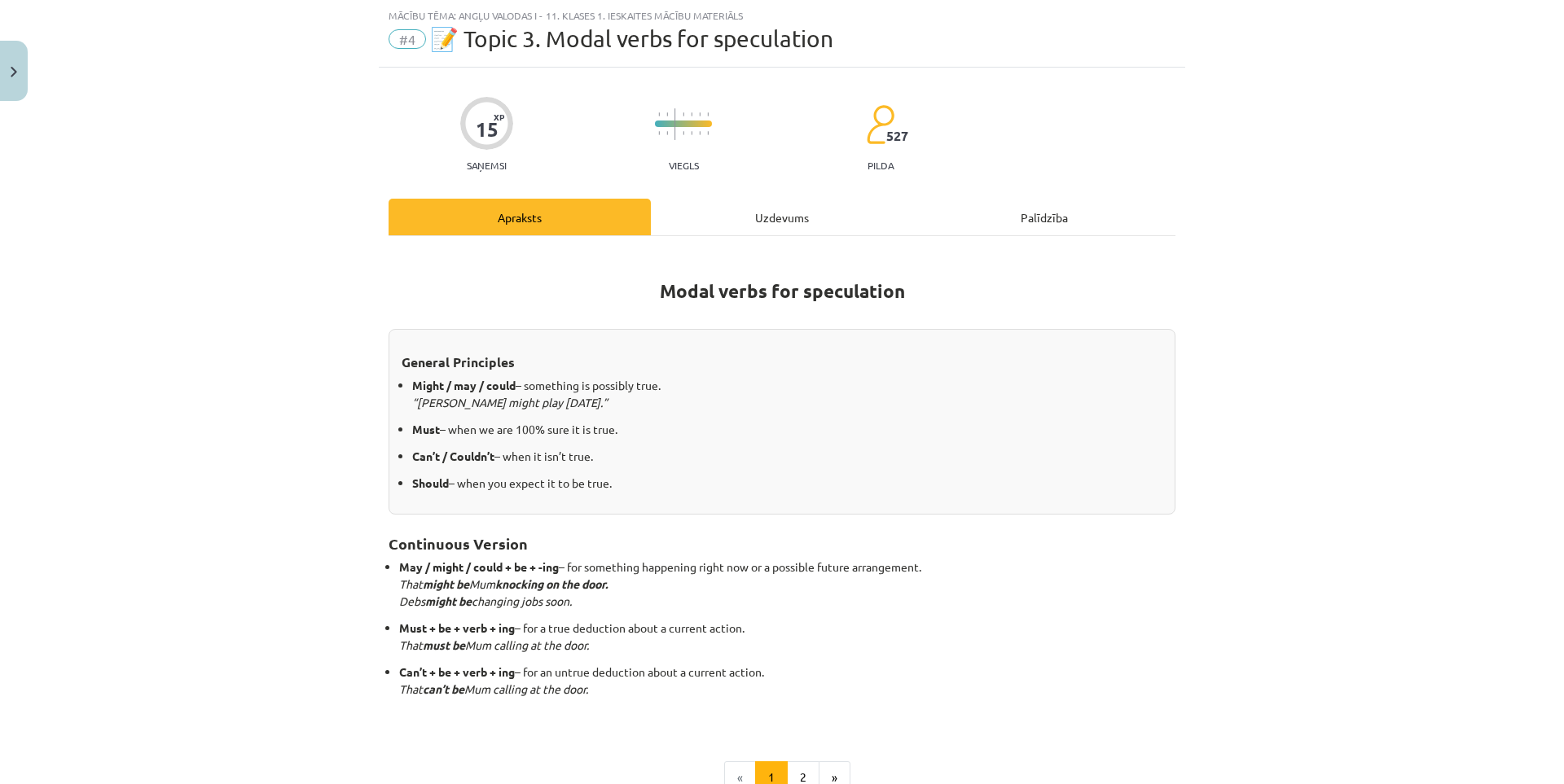
click at [744, 217] on div "Uzdevums" at bounding box center [782, 217] width 262 height 37
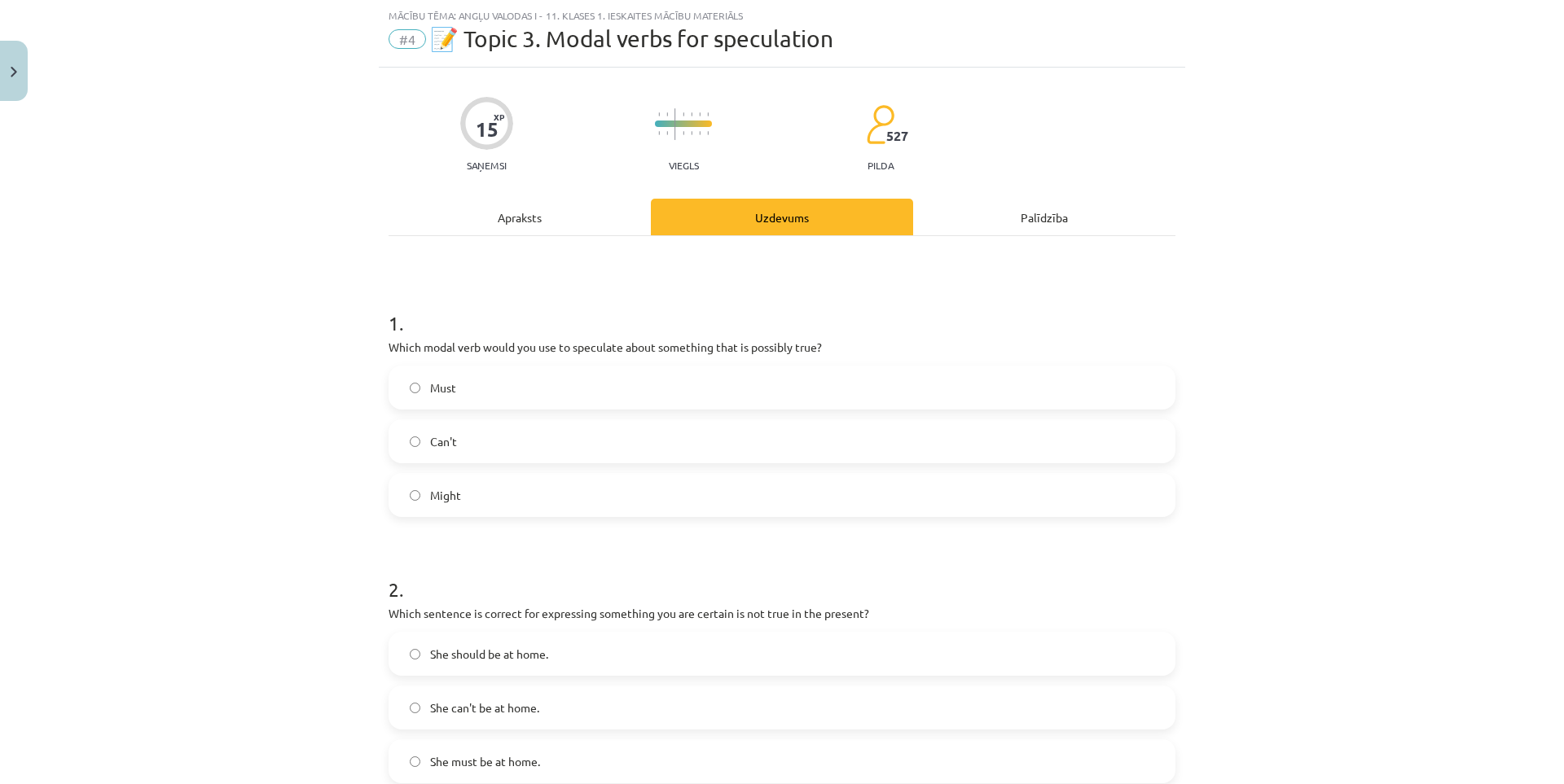
click at [538, 216] on div "Apraksts" at bounding box center [519, 217] width 262 height 37
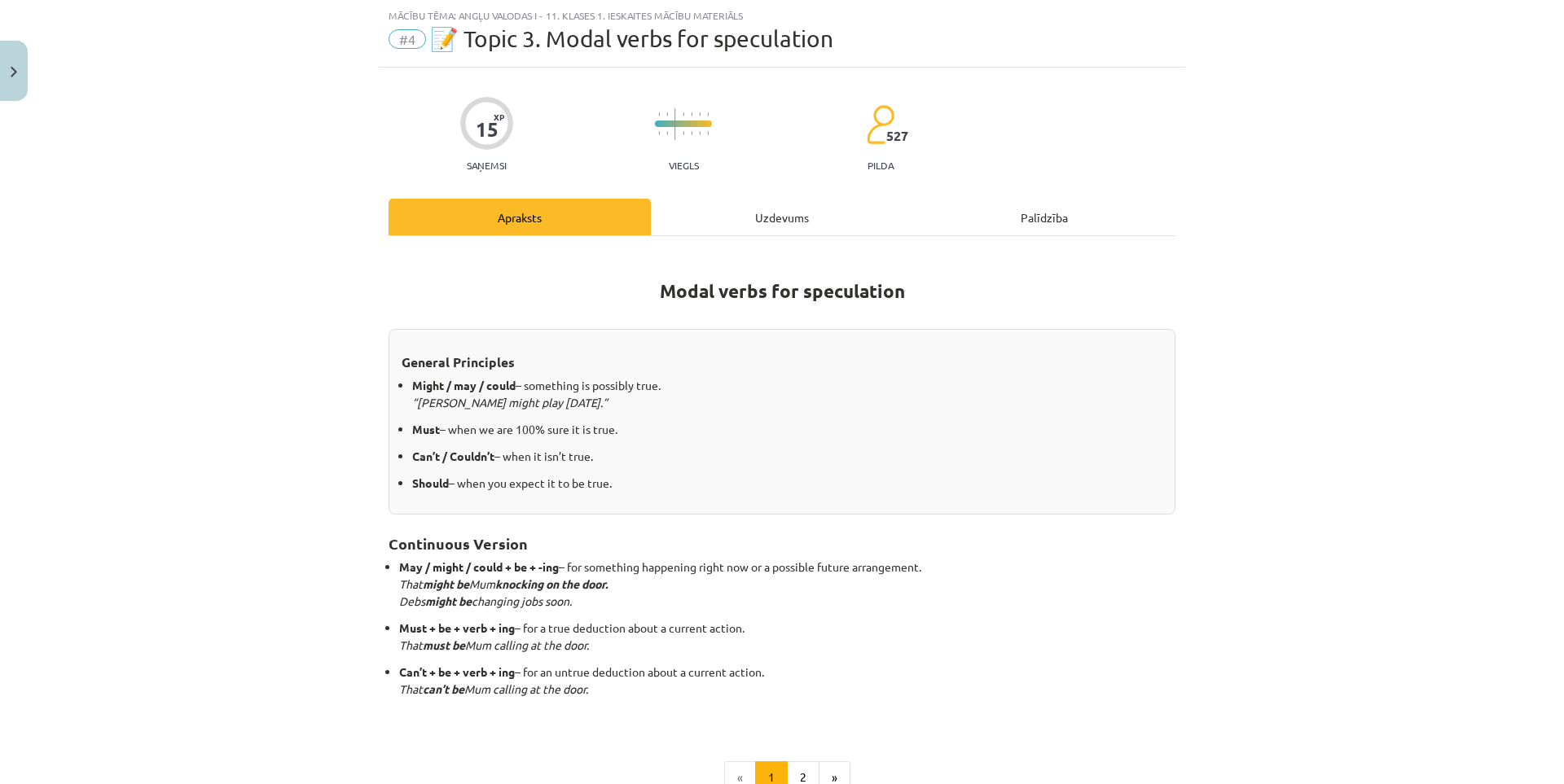
scroll to position [236, 0]
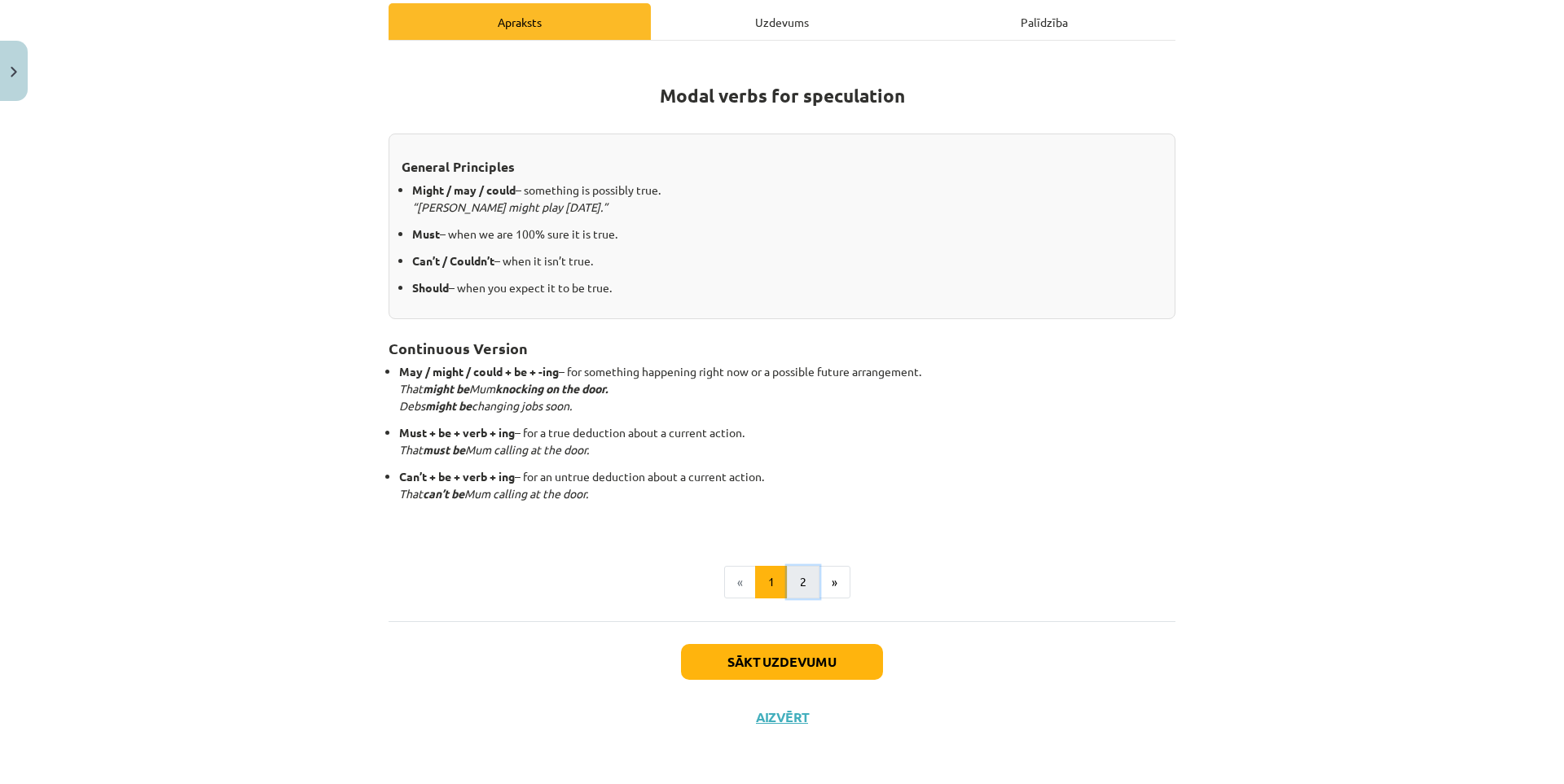
click at [803, 579] on button "2" at bounding box center [803, 582] width 33 height 33
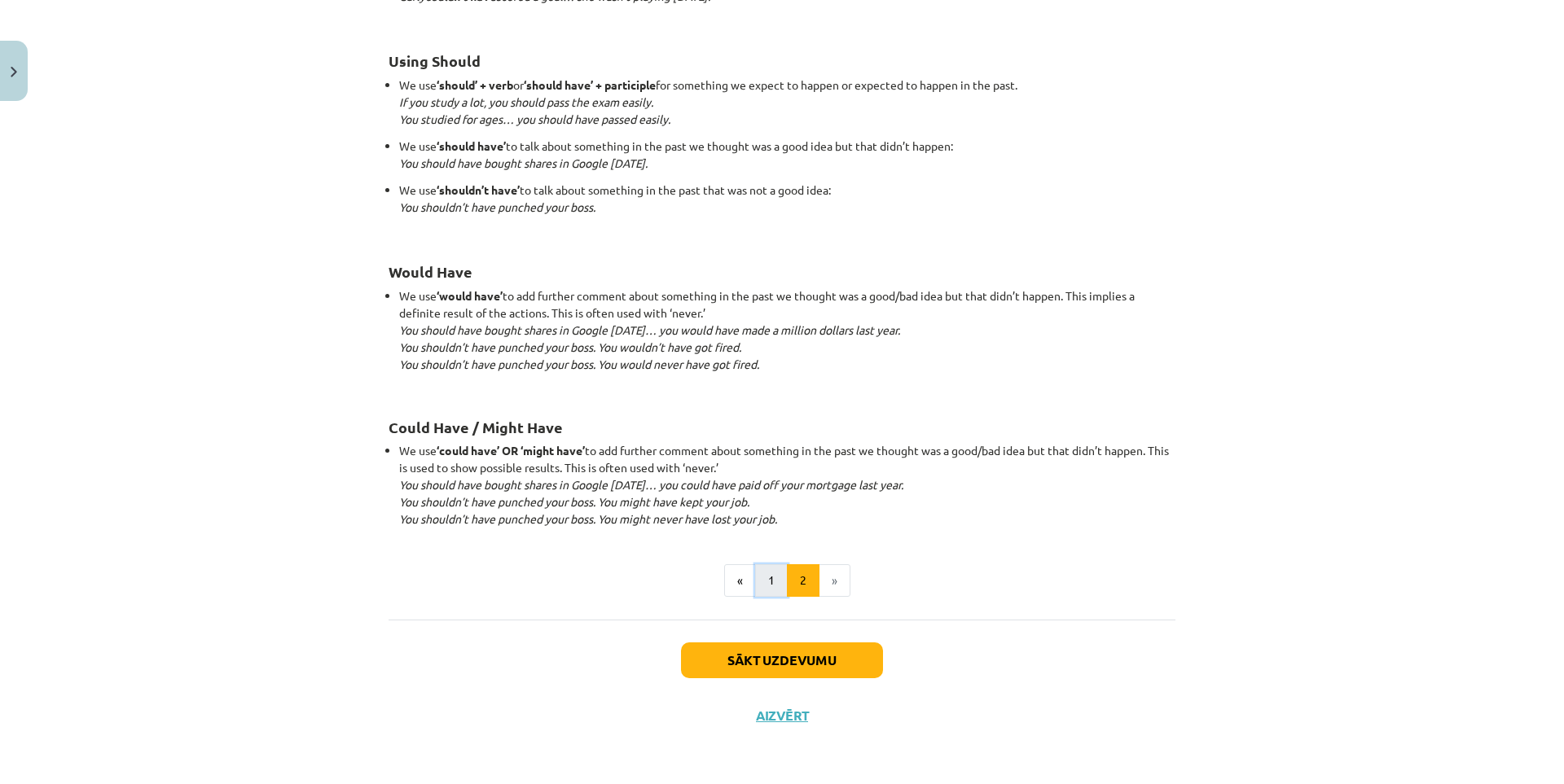
click at [767, 580] on button "1" at bounding box center [771, 580] width 33 height 33
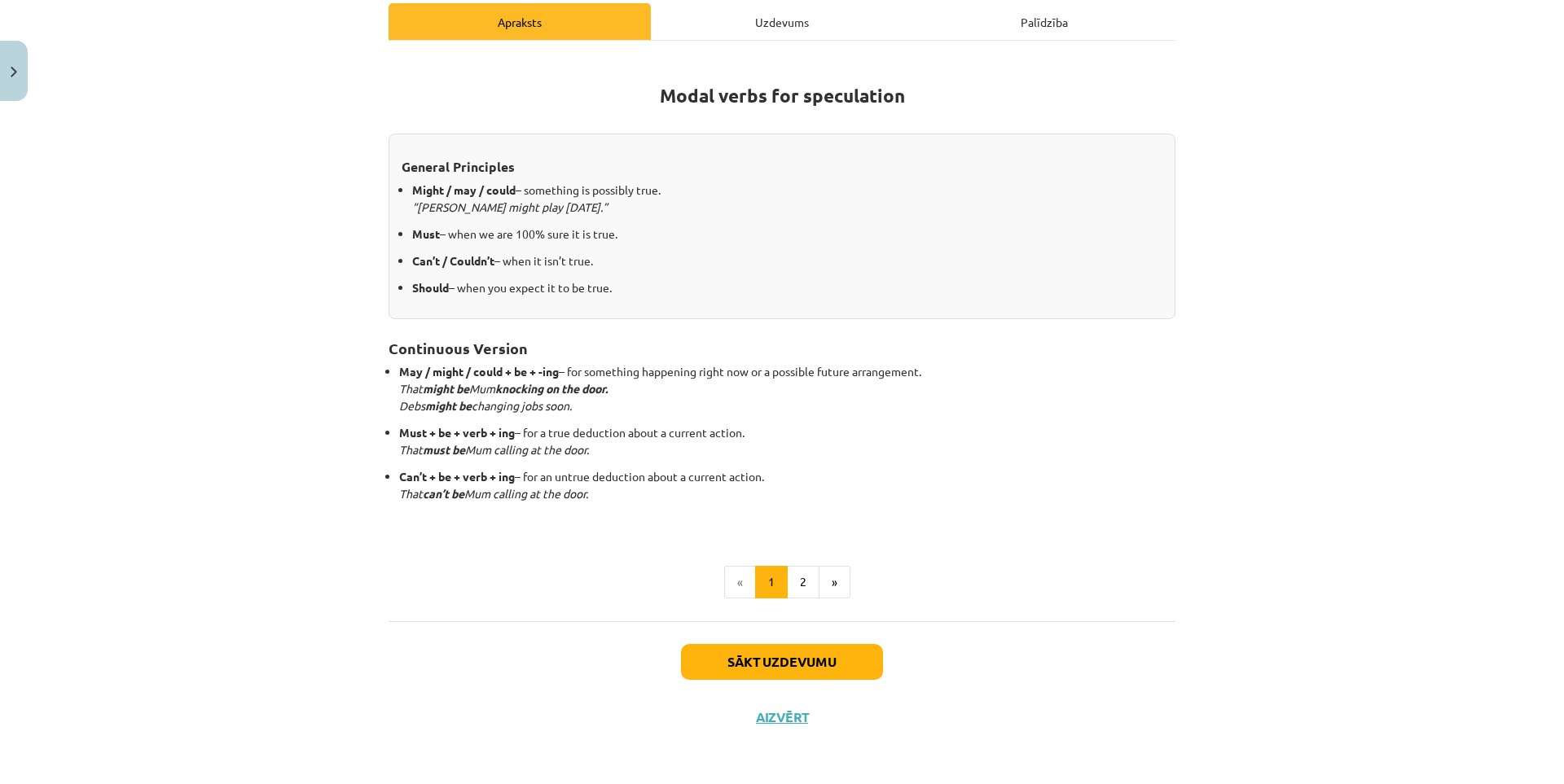
click at [790, 729] on div "Sākt uzdevumu Aizvērt" at bounding box center [782, 678] width 787 height 114
click at [785, 723] on button "Aizvērt" at bounding box center [782, 717] width 62 height 17
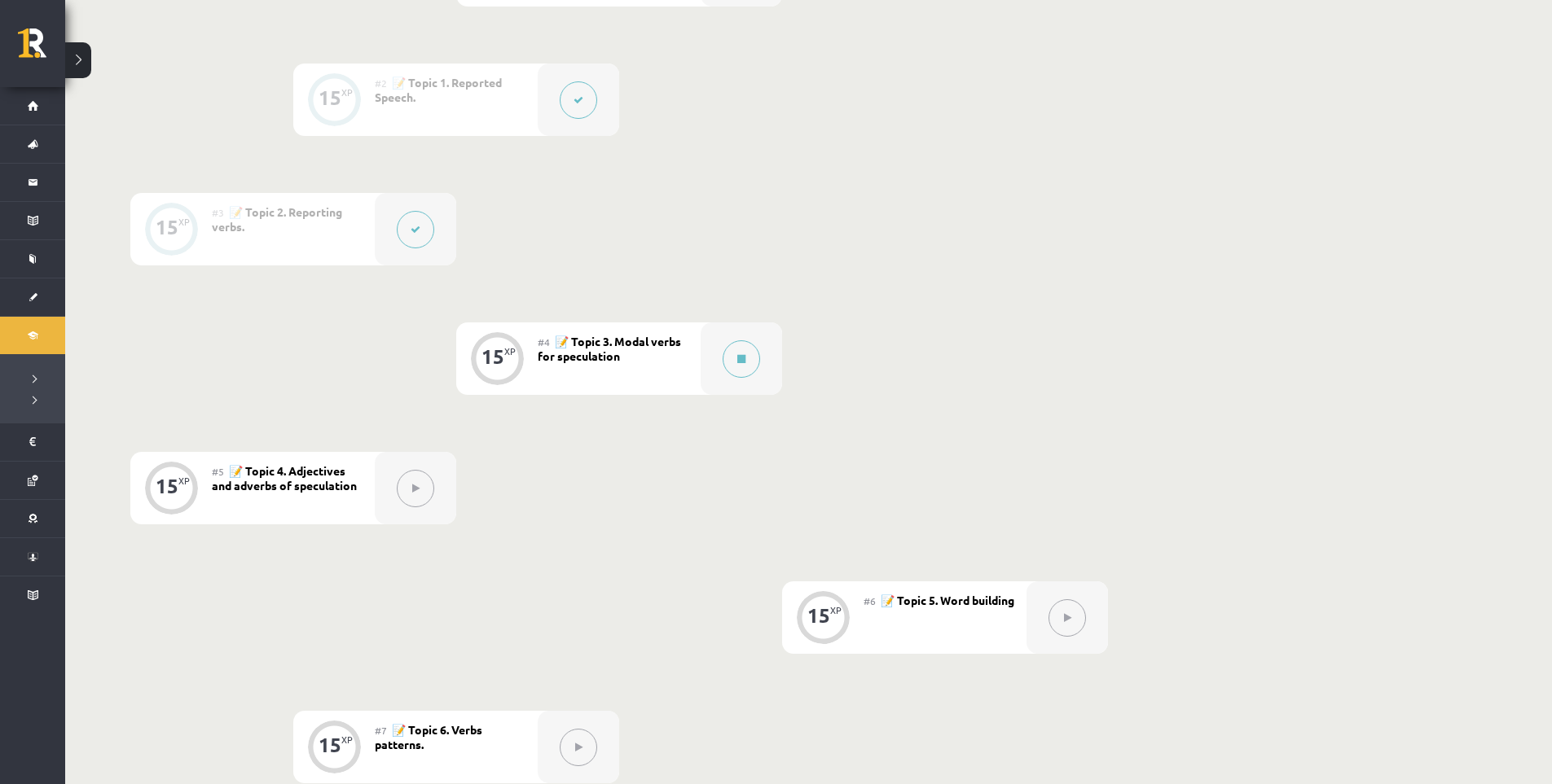
scroll to position [390, 0]
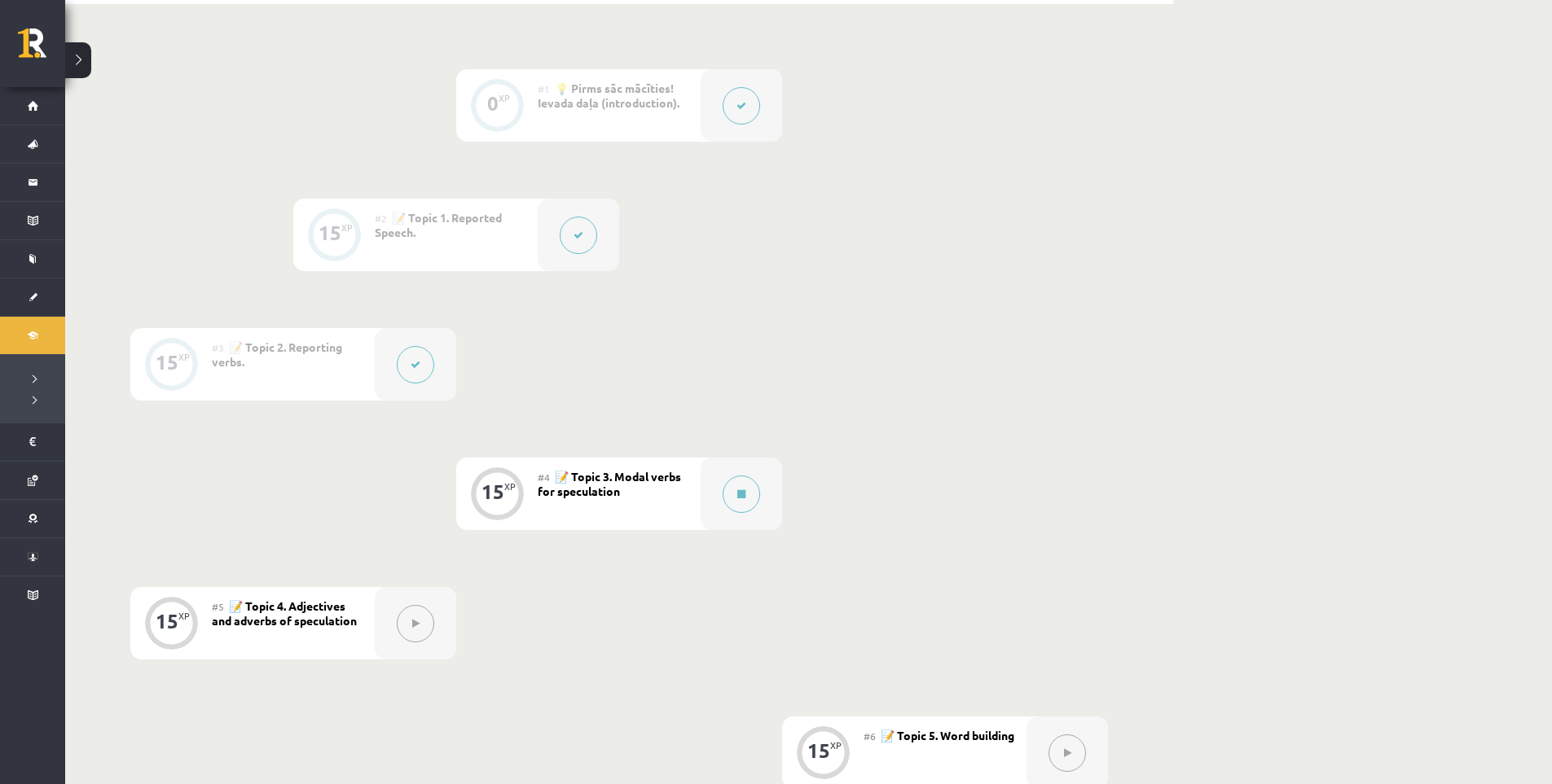
click at [987, 470] on div "0 XP #1 💡 Pirms sāc mācīties! Ievada daļa (introduction). 15 XP #2 📝 Topic 1. R…" at bounding box center [619, 623] width 977 height 1108
